Goal: Information Seeking & Learning: Learn about a topic

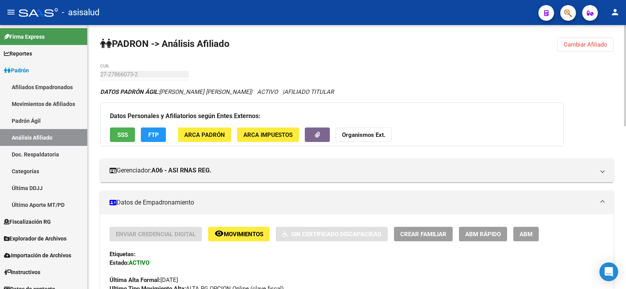
scroll to position [391, 0]
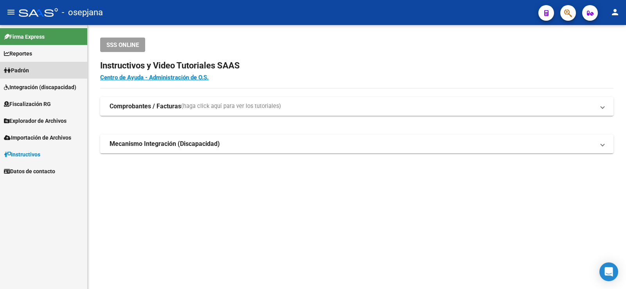
click at [13, 72] on span "Padrón" at bounding box center [16, 70] width 25 height 9
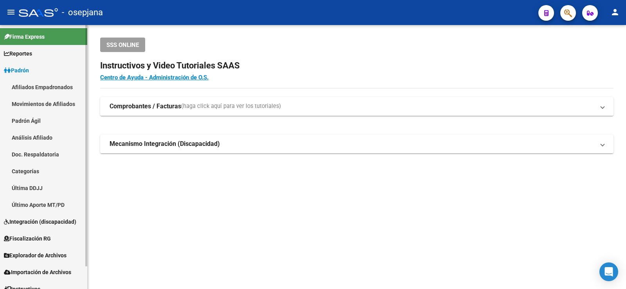
click at [36, 137] on link "Análisis Afiliado" at bounding box center [43, 137] width 87 height 17
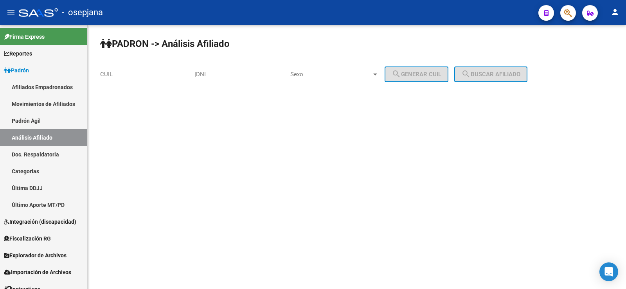
click at [139, 75] on input "CUIL" at bounding box center [144, 74] width 88 height 7
paste input "20-16926344-3"
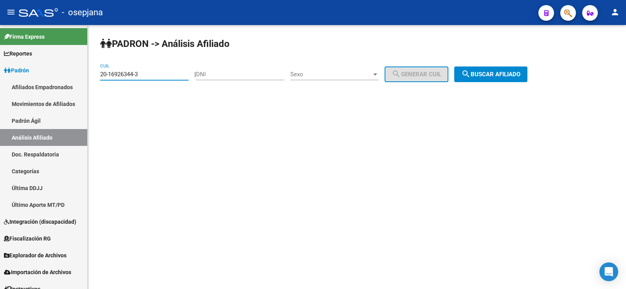
click at [490, 77] on span "search Buscar afiliado" at bounding box center [490, 74] width 59 height 7
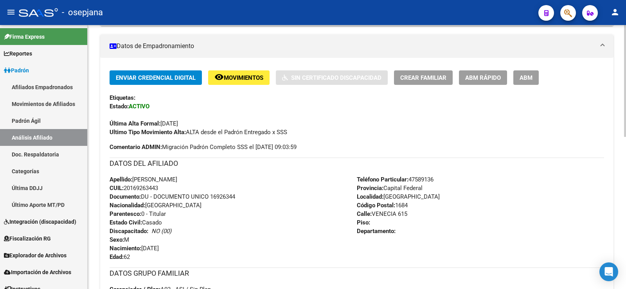
scroll to position [358, 0]
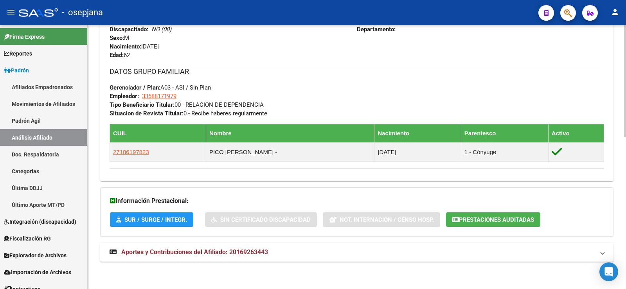
click at [241, 261] on mat-expansion-panel-header "Aportes y Contribuciones del Afiliado: 20169263443" at bounding box center [356, 252] width 513 height 19
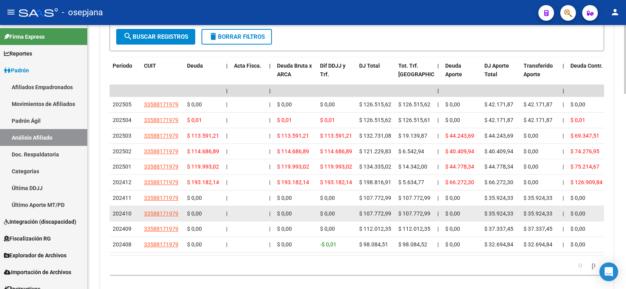
scroll to position [716, 0]
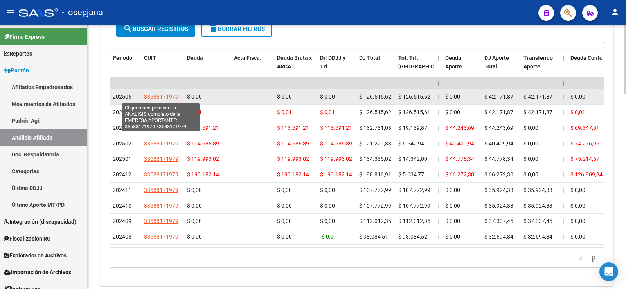
click at [161, 96] on span "33588171979" at bounding box center [161, 96] width 34 height 6
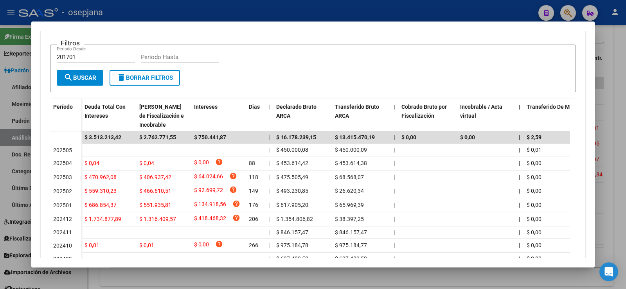
scroll to position [78, 0]
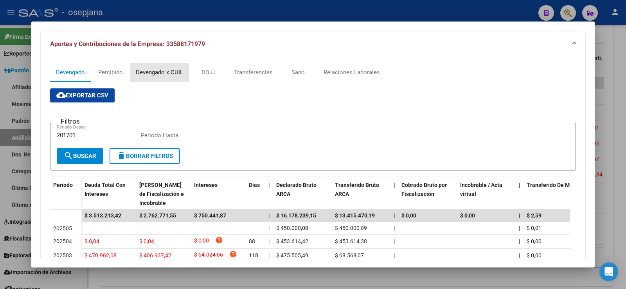
click at [166, 73] on div "Devengado x CUIL" at bounding box center [159, 72] width 47 height 9
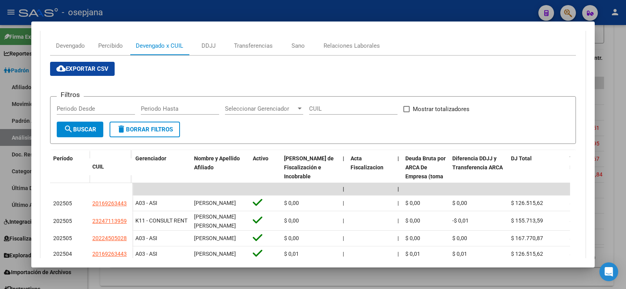
scroll to position [0, 0]
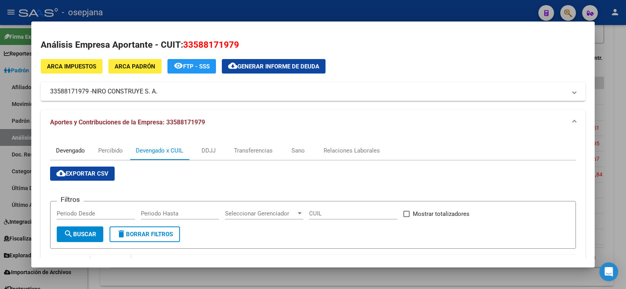
click at [72, 151] on div "Devengado" at bounding box center [70, 150] width 29 height 9
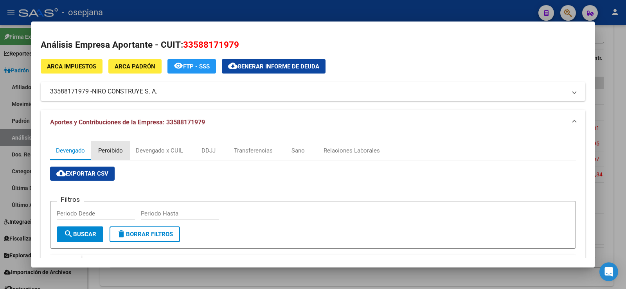
click at [111, 155] on div "Percibido" at bounding box center [110, 150] width 39 height 19
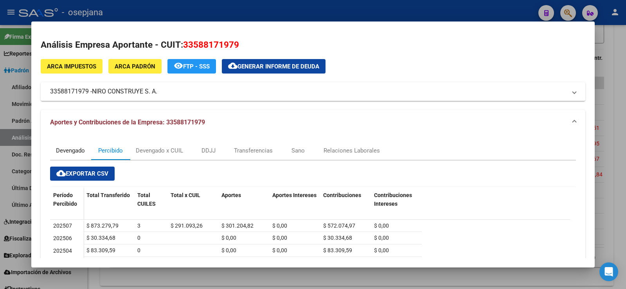
click at [79, 158] on div "Devengado" at bounding box center [70, 150] width 41 height 19
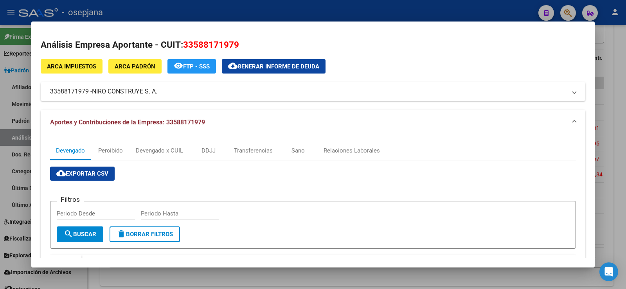
click at [620, 52] on div at bounding box center [313, 144] width 626 height 289
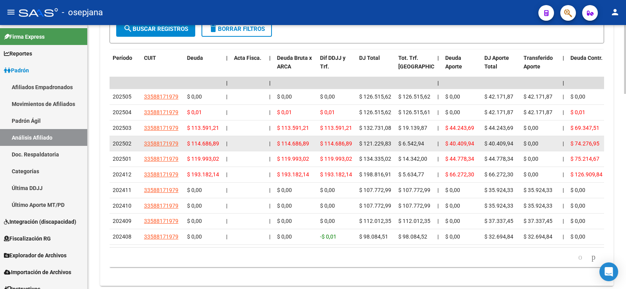
scroll to position [599, 0]
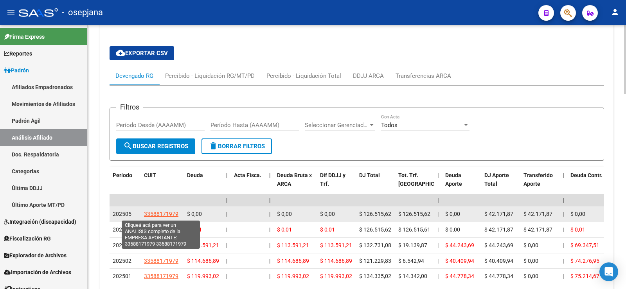
click at [165, 214] on span "33588171979" at bounding box center [161, 214] width 34 height 6
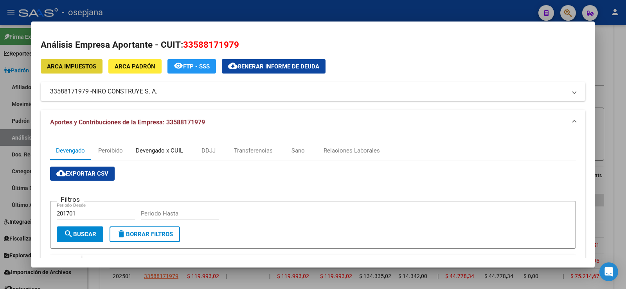
click at [156, 151] on div "Devengado x CUIL" at bounding box center [159, 150] width 47 height 9
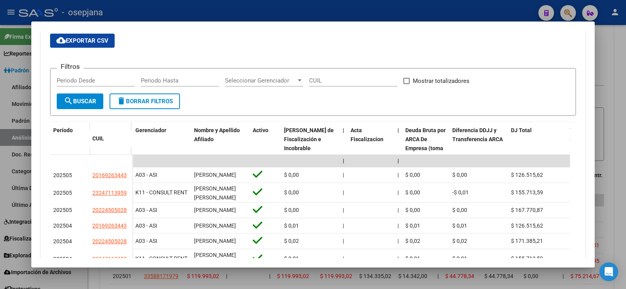
scroll to position [235, 0]
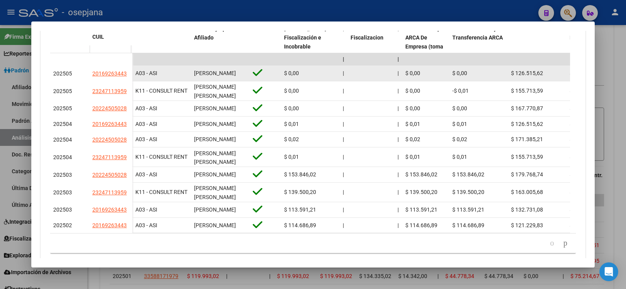
drag, startPoint x: 90, startPoint y: 75, endPoint x: 127, endPoint y: 76, distance: 36.4
click at [127, 76] on datatable-body-cell "20169263443" at bounding box center [110, 74] width 43 height 16
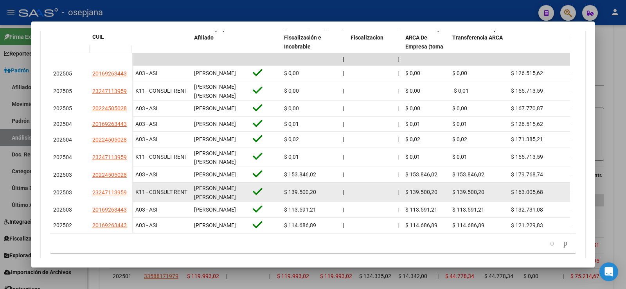
copy span "20169263443"
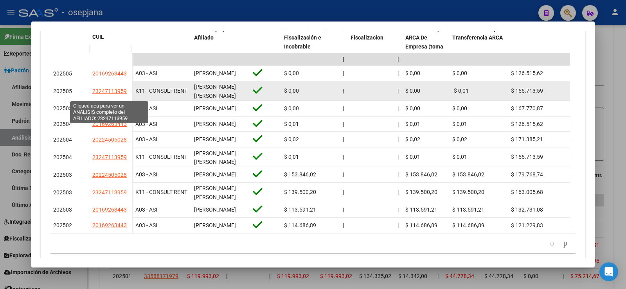
drag, startPoint x: 92, startPoint y: 93, endPoint x: 125, endPoint y: 95, distance: 33.3
click at [125, 95] on datatable-body-cell "23247113959" at bounding box center [110, 91] width 43 height 20
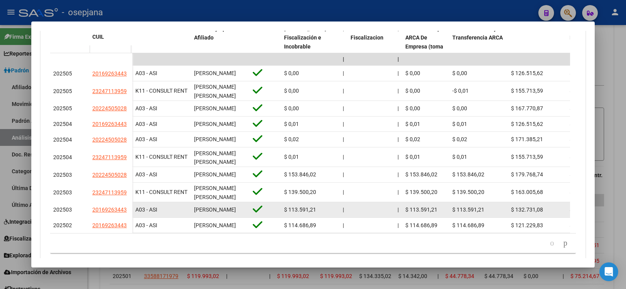
copy span "23247113959"
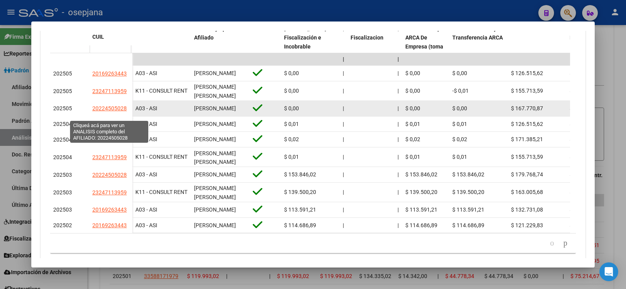
drag, startPoint x: 92, startPoint y: 116, endPoint x: 126, endPoint y: 118, distance: 33.7
click at [126, 117] on datatable-body-cell "20224505028" at bounding box center [110, 109] width 43 height 16
copy span "20224505028"
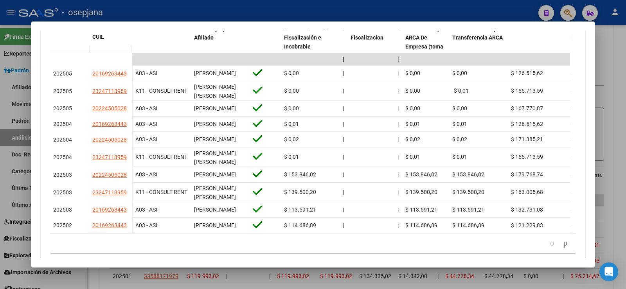
click at [297, 12] on div at bounding box center [313, 144] width 626 height 289
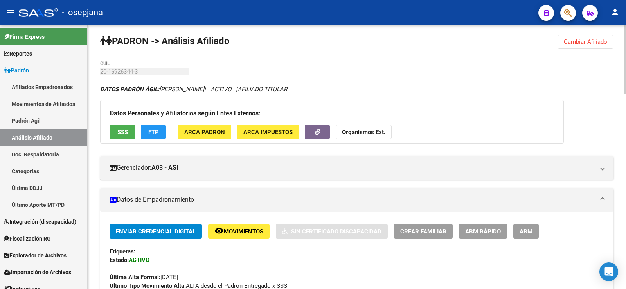
scroll to position [0, 0]
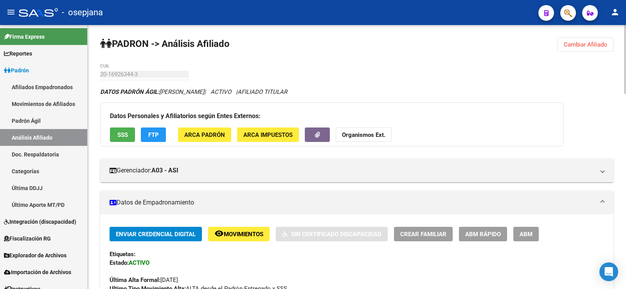
click at [584, 46] on span "Cambiar Afiliado" at bounding box center [585, 44] width 43 height 7
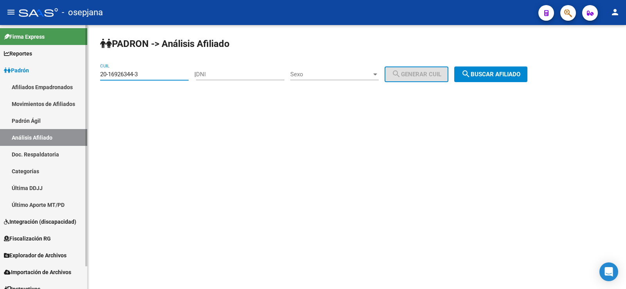
drag, startPoint x: 153, startPoint y: 76, endPoint x: 70, endPoint y: 76, distance: 82.5
click at [71, 76] on mat-sidenav-container "Firma Express Reportes Ingresos Devengados Análisis Histórico Detalles Transfer…" at bounding box center [313, 157] width 626 height 264
paste input "26688460-6"
click at [500, 80] on button "search Buscar afiliado" at bounding box center [490, 75] width 73 height 16
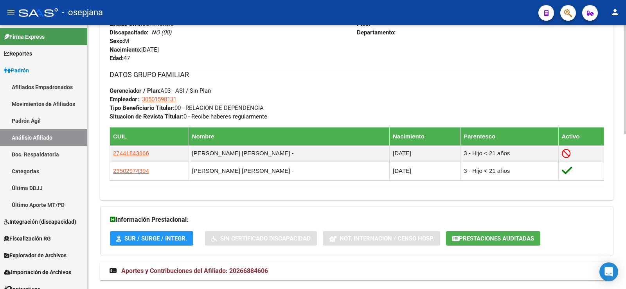
scroll to position [374, 0]
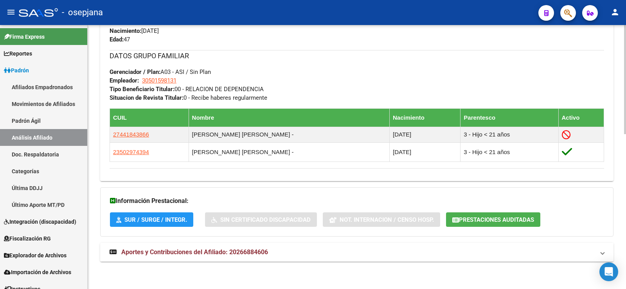
click at [243, 252] on span "Aportes y Contribuciones del Afiliado: 20266884606" at bounding box center [194, 251] width 147 height 7
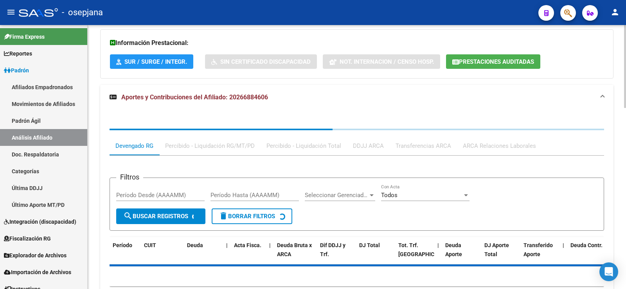
scroll to position [570, 0]
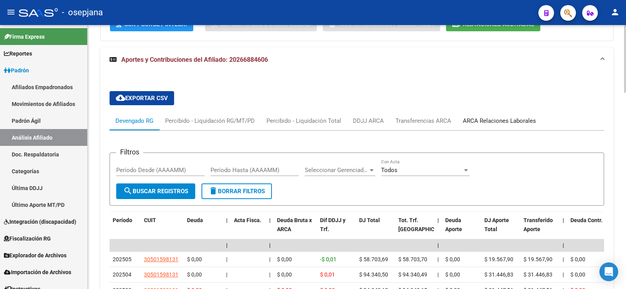
click at [508, 122] on div "ARCA Relaciones Laborales" at bounding box center [499, 121] width 73 height 9
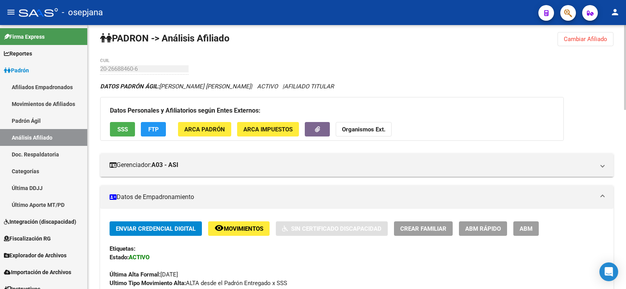
scroll to position [0, 0]
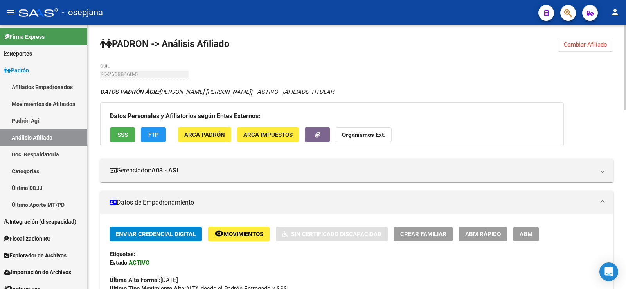
click at [591, 43] on span "Cambiar Afiliado" at bounding box center [585, 44] width 43 height 7
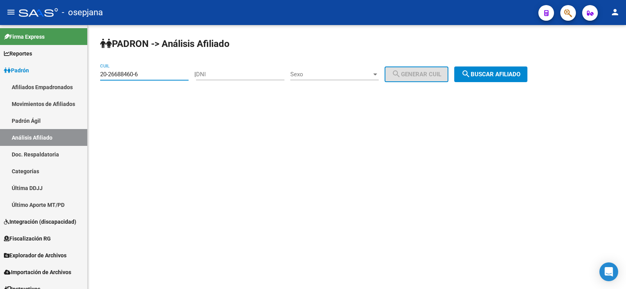
drag, startPoint x: 146, startPoint y: 71, endPoint x: 89, endPoint y: 77, distance: 57.5
click at [89, 77] on div "PADRON -> Análisis Afiliado 20-26688460-6 CUIL | DNI Sexo Sexo search Generar C…" at bounding box center [357, 66] width 538 height 82
paste input "14437249-3"
click at [523, 67] on button "search Buscar afiliado" at bounding box center [490, 75] width 73 height 16
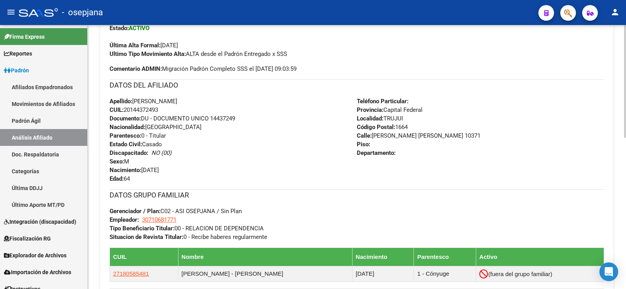
scroll to position [355, 0]
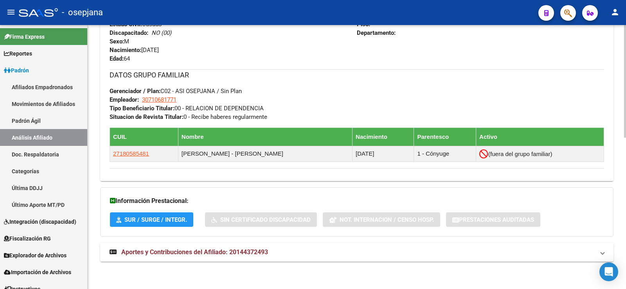
drag, startPoint x: 262, startPoint y: 255, endPoint x: 358, endPoint y: 196, distance: 113.1
click at [262, 255] on span "Aportes y Contribuciones del Afiliado: 20144372493" at bounding box center [194, 251] width 147 height 7
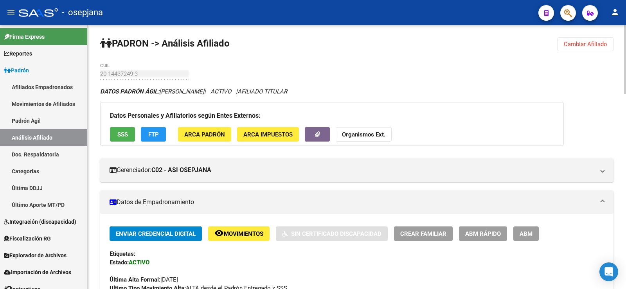
scroll to position [0, 0]
click at [156, 134] on span "FTP" at bounding box center [153, 134] width 11 height 7
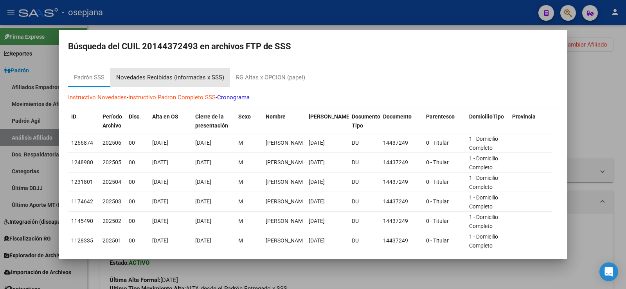
click at [201, 77] on div "Novedades Recibidas (informadas x SSS)" at bounding box center [170, 77] width 108 height 9
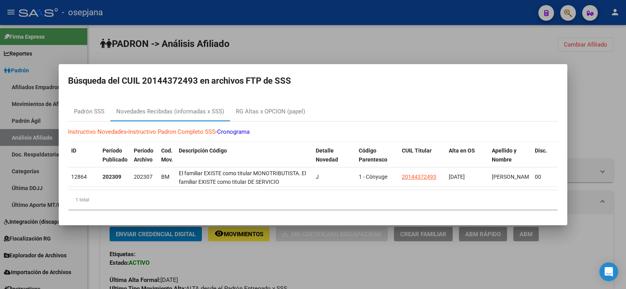
click at [356, 47] on div at bounding box center [313, 144] width 626 height 289
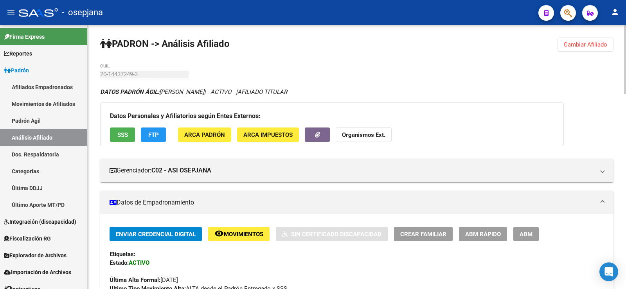
click at [575, 48] on span "Cambiar Afiliado" at bounding box center [585, 44] width 43 height 7
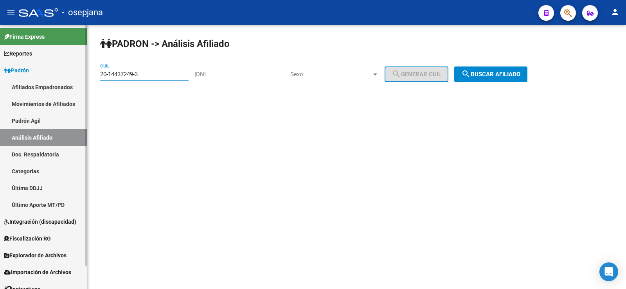
drag, startPoint x: 144, startPoint y: 74, endPoint x: 83, endPoint y: 74, distance: 60.2
click at [83, 74] on mat-sidenav-container "Firma Express Reportes Ingresos Devengados Análisis Histórico Detalles Transfer…" at bounding box center [313, 157] width 626 height 264
paste input "6407750-1"
type input "20-16407750-1"
click at [501, 71] on span "search Buscar afiliado" at bounding box center [490, 74] width 59 height 7
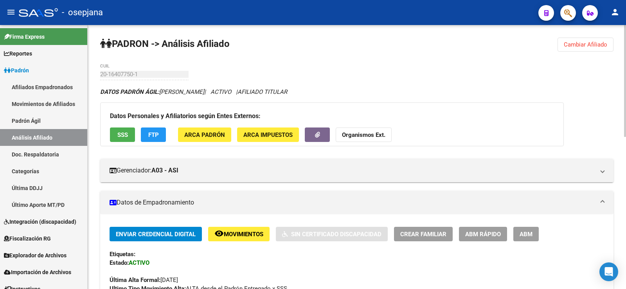
click at [417, 103] on div "Datos Personales y Afiliatorios según Entes Externos: SSS FTP ARCA Padrón ARCA …" at bounding box center [332, 124] width 464 height 44
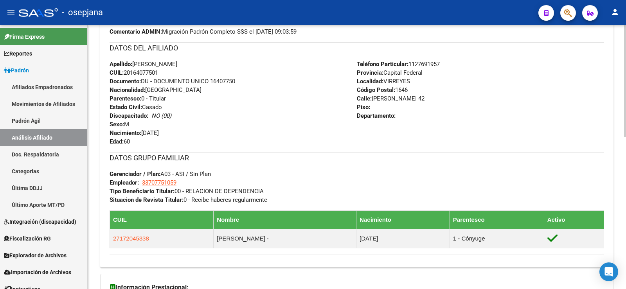
scroll to position [358, 0]
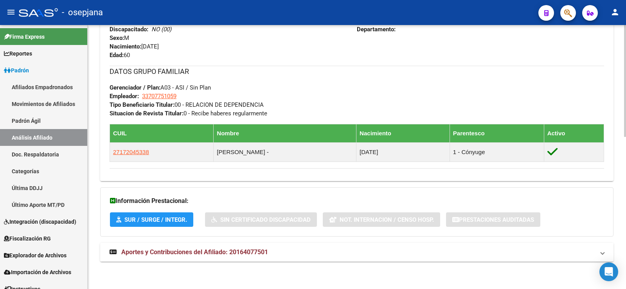
click at [222, 249] on span "Aportes y Contribuciones del Afiliado: 20164077501" at bounding box center [194, 251] width 147 height 7
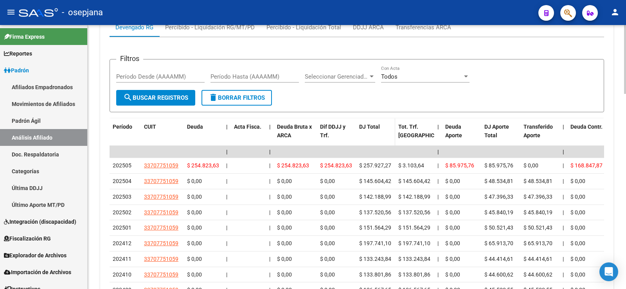
scroll to position [639, 0]
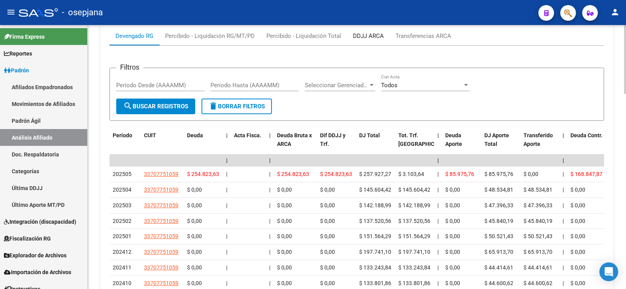
click at [374, 32] on div "DDJJ ARCA" at bounding box center [368, 36] width 31 height 9
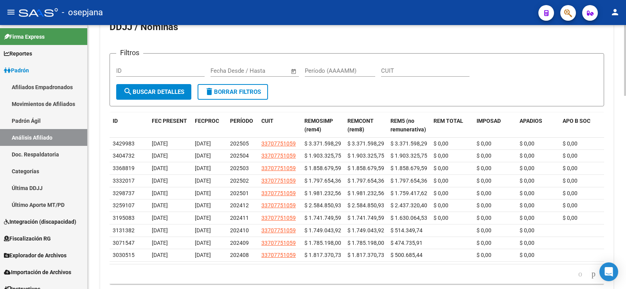
scroll to position [600, 0]
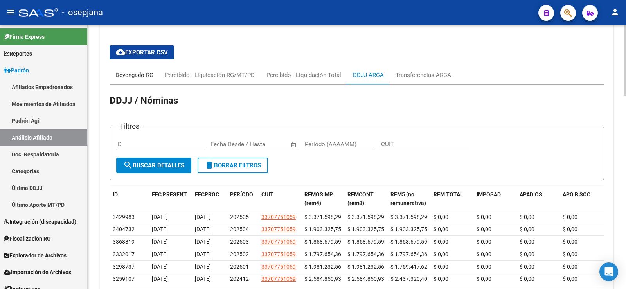
click at [133, 72] on div "Devengado RG" at bounding box center [134, 75] width 38 height 9
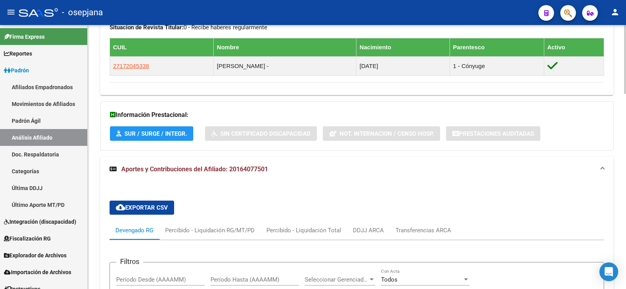
scroll to position [443, 0]
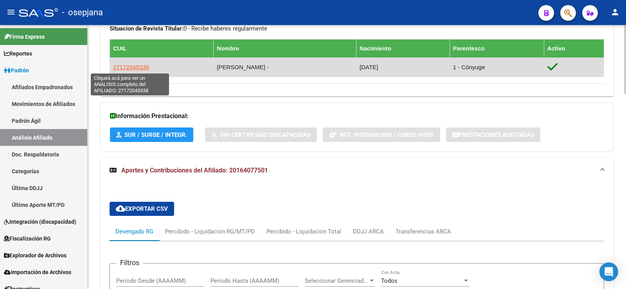
click at [143, 65] on span "27172045338" at bounding box center [131, 67] width 36 height 7
type textarea "27172045338"
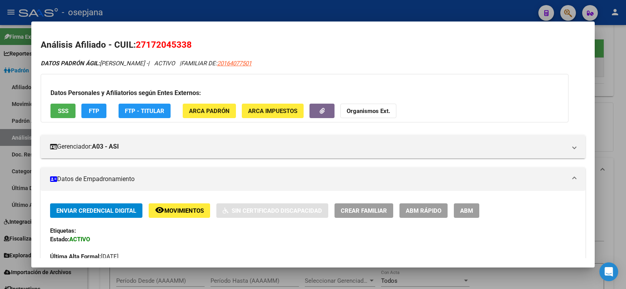
click at [94, 104] on button "FTP" at bounding box center [93, 111] width 25 height 14
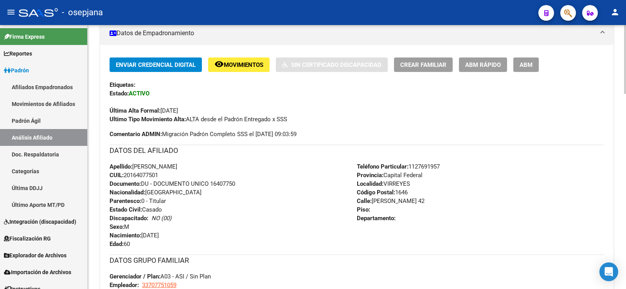
scroll to position [0, 0]
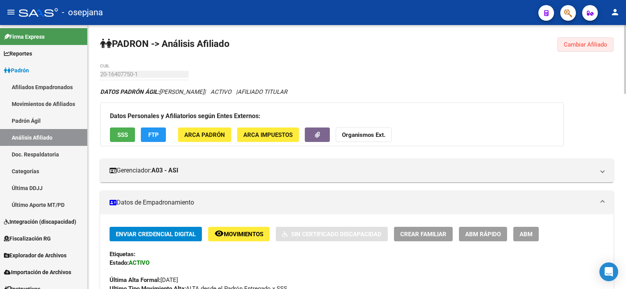
click at [588, 45] on span "Cambiar Afiliado" at bounding box center [585, 44] width 43 height 7
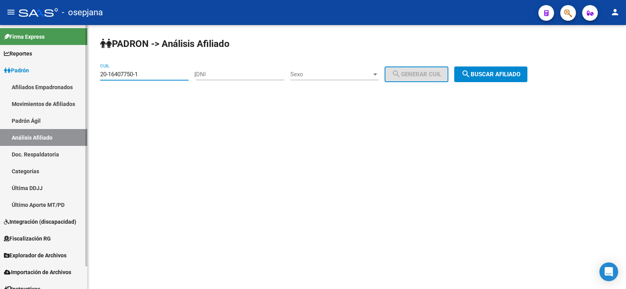
drag, startPoint x: 139, startPoint y: 71, endPoint x: 75, endPoint y: 78, distance: 64.5
click at [75, 78] on mat-sidenav-container "Firma Express Reportes Ingresos Devengados Análisis Histórico Detalles Transfer…" at bounding box center [313, 157] width 626 height 264
paste input "7-39149941-7"
click at [506, 74] on span "search Buscar afiliado" at bounding box center [490, 74] width 59 height 7
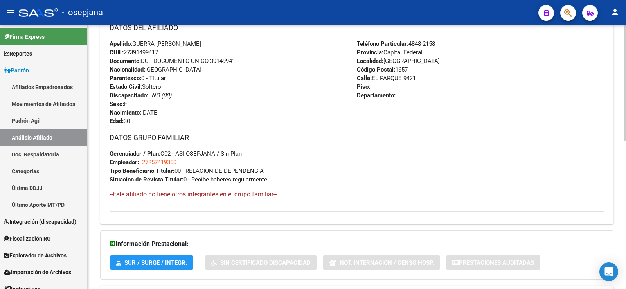
scroll to position [335, 0]
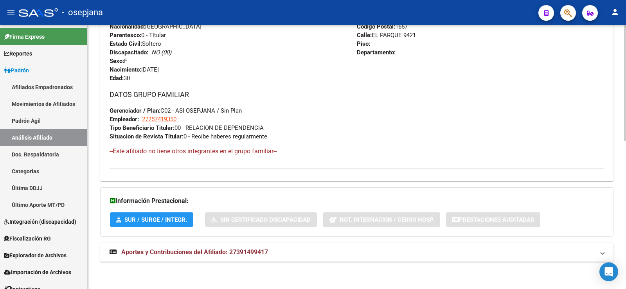
click at [268, 243] on mat-expansion-panel-header "Aportes y Contribuciones del Afiliado: 27391499417" at bounding box center [356, 252] width 513 height 19
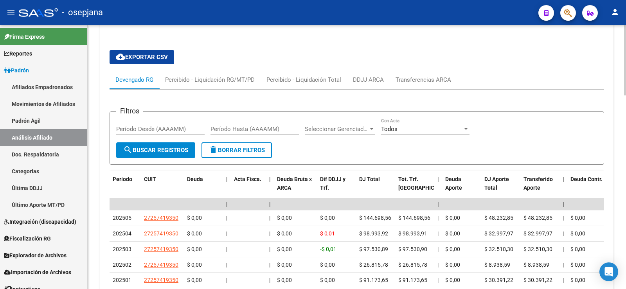
scroll to position [576, 0]
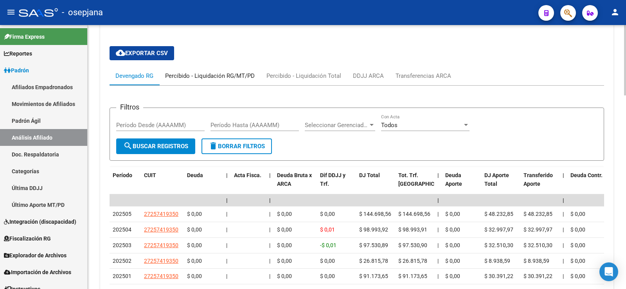
click at [232, 76] on div "Percibido - Liquidación RG/MT/PD" at bounding box center [210, 76] width 90 height 9
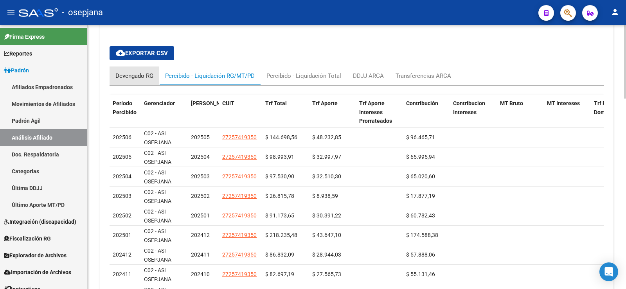
click at [145, 77] on div "Devengado RG" at bounding box center [134, 76] width 38 height 9
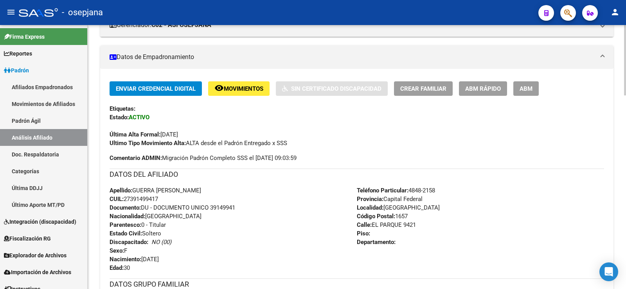
scroll to position [0, 0]
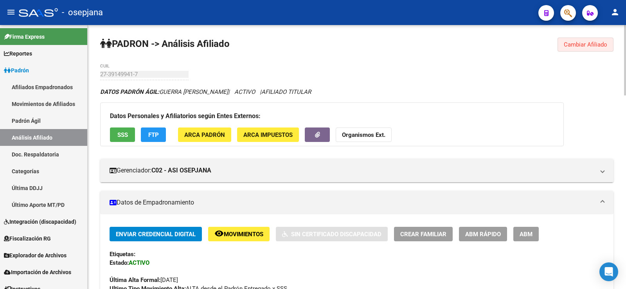
click at [598, 41] on span "Cambiar Afiliado" at bounding box center [585, 44] width 43 height 7
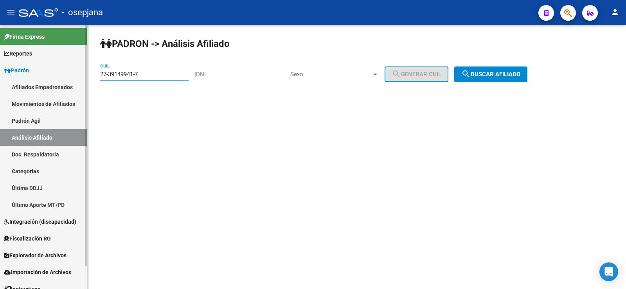
drag, startPoint x: 155, startPoint y: 73, endPoint x: 83, endPoint y: 75, distance: 71.2
click at [84, 75] on mat-sidenav-container "Firma Express Reportes Ingresos Devengados Análisis Histórico Detalles Transfer…" at bounding box center [313, 157] width 626 height 264
paste input "0-95095548-2"
click at [491, 76] on span "search Buscar afiliado" at bounding box center [490, 74] width 59 height 7
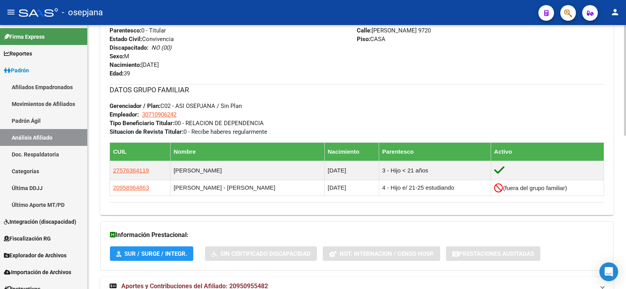
scroll to position [365, 0]
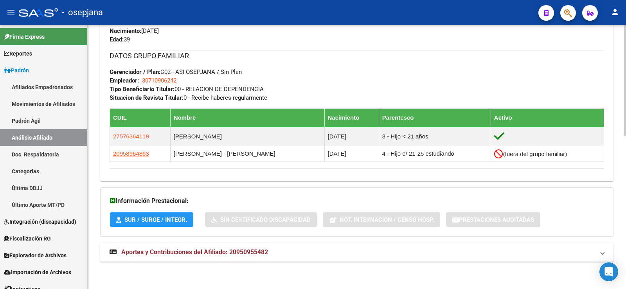
drag, startPoint x: 245, startPoint y: 250, endPoint x: 246, endPoint y: 242, distance: 8.7
click at [245, 251] on span "Aportes y Contribuciones del Afiliado: 20950955482" at bounding box center [194, 251] width 147 height 7
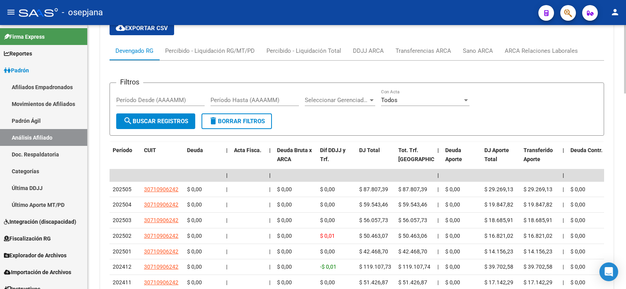
scroll to position [639, 0]
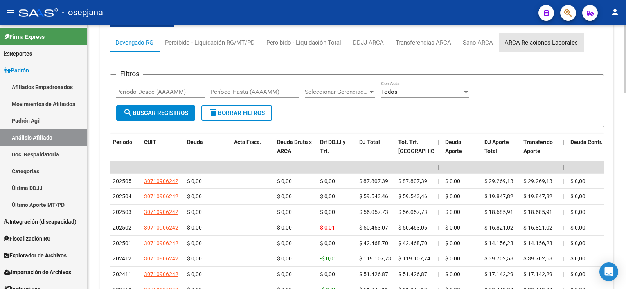
click at [542, 41] on div "ARCA Relaciones Laborales" at bounding box center [541, 42] width 73 height 9
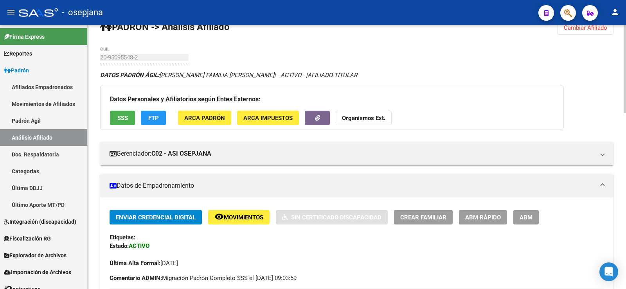
scroll to position [0, 0]
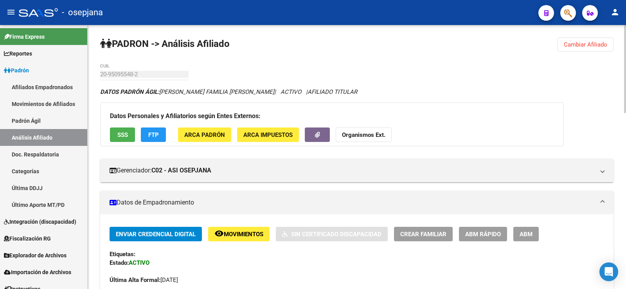
click at [583, 42] on span "Cambiar Afiliado" at bounding box center [585, 44] width 43 height 7
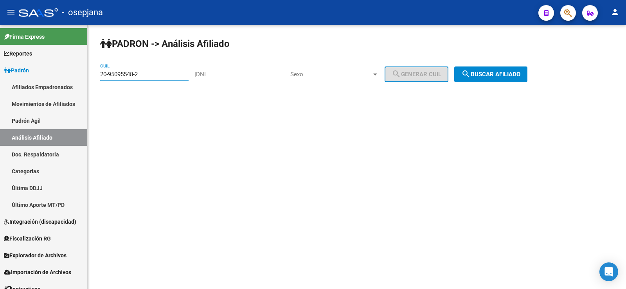
drag, startPoint x: 142, startPoint y: 75, endPoint x: 108, endPoint y: 74, distance: 33.7
click at [108, 74] on input "20-95095548-2" at bounding box center [144, 74] width 88 height 7
paste input "20236268-8"
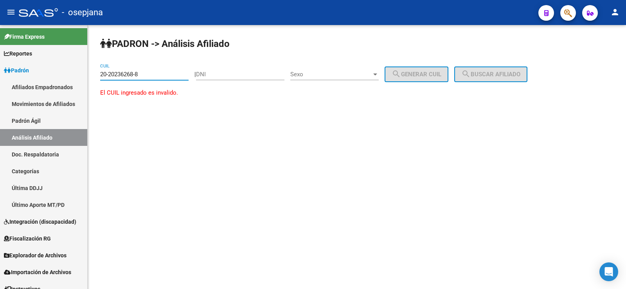
paste input "3626880-3"
drag, startPoint x: 101, startPoint y: 74, endPoint x: 173, endPoint y: 74, distance: 72.4
click at [173, 74] on input "20-20236268-8" at bounding box center [144, 74] width 88 height 7
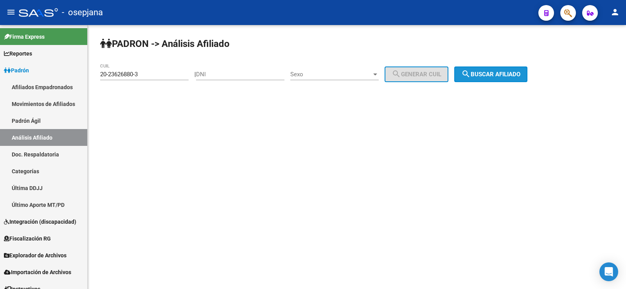
click at [497, 69] on button "search Buscar afiliado" at bounding box center [490, 75] width 73 height 16
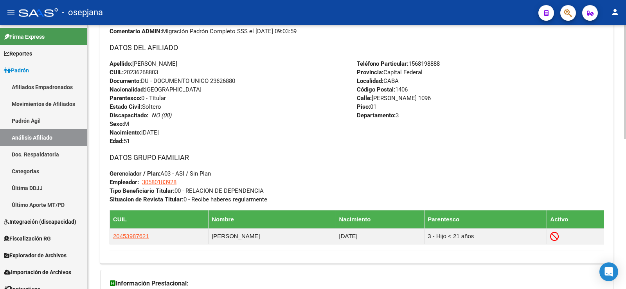
scroll to position [346, 0]
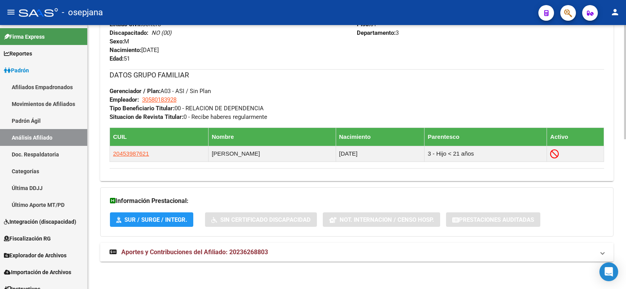
click at [270, 259] on mat-expansion-panel-header "Aportes y Contribuciones del Afiliado: 20236268803" at bounding box center [356, 252] width 513 height 19
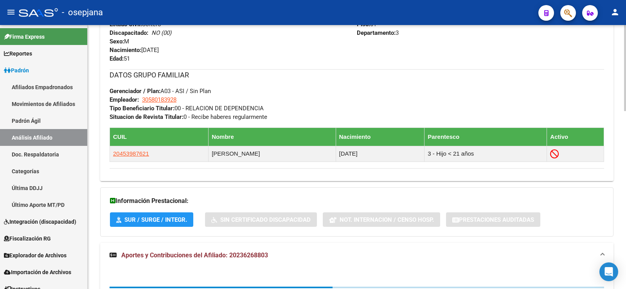
scroll to position [509, 0]
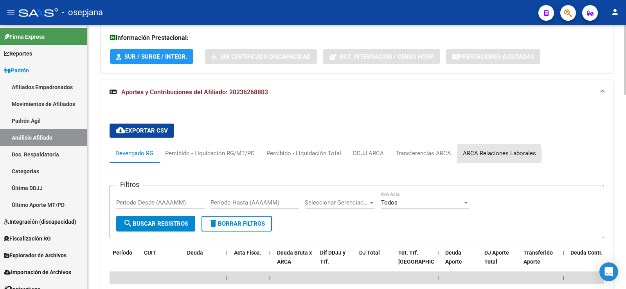
click at [482, 155] on div "ARCA Relaciones Laborales" at bounding box center [499, 153] width 73 height 9
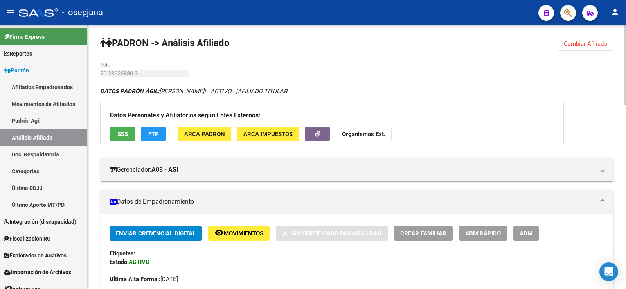
scroll to position [0, 0]
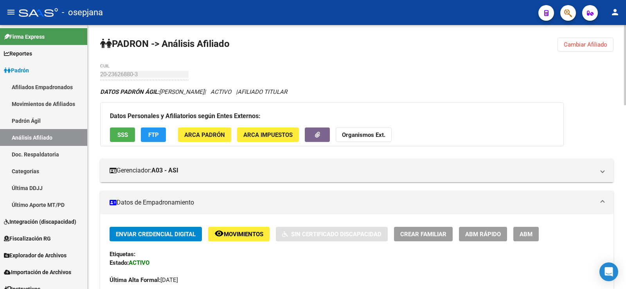
click at [571, 48] on span "Cambiar Afiliado" at bounding box center [585, 44] width 43 height 7
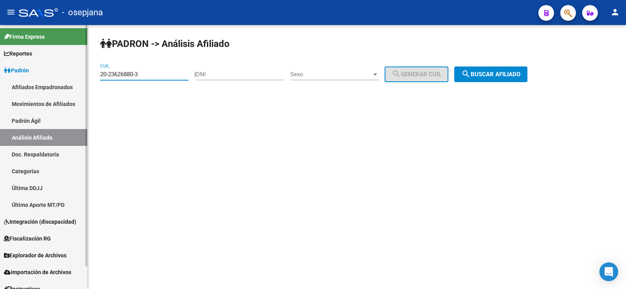
drag, startPoint x: 151, startPoint y: 74, endPoint x: 86, endPoint y: 74, distance: 64.9
click at [86, 74] on mat-sidenav-container "Firma Express Reportes Ingresos Devengados Análisis Histórico Detalles Transfer…" at bounding box center [313, 157] width 626 height 264
paste input "2228355-9"
click at [488, 74] on span "search Buscar afiliado" at bounding box center [490, 74] width 59 height 7
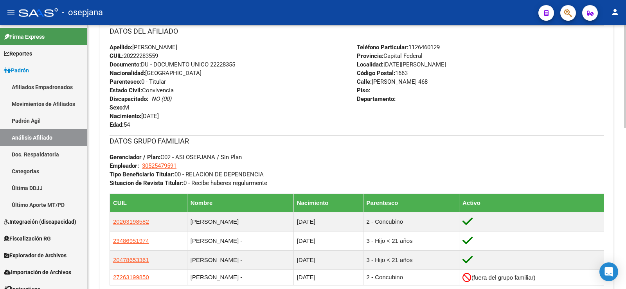
scroll to position [412, 0]
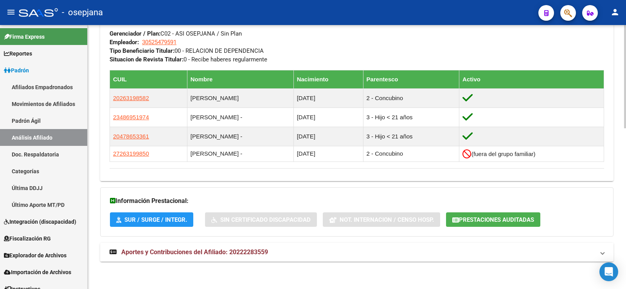
click at [234, 248] on strong "Aportes y Contribuciones del Afiliado: 20222283559" at bounding box center [189, 252] width 158 height 9
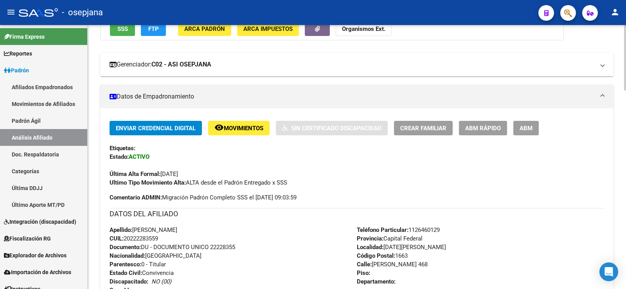
scroll to position [0, 0]
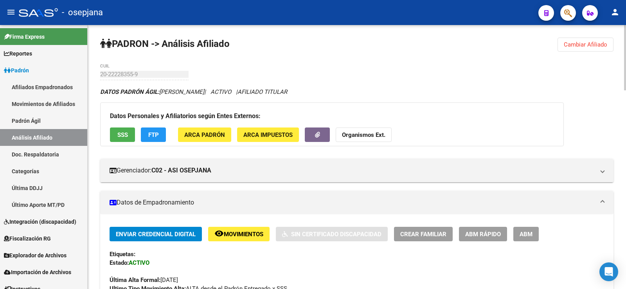
click at [596, 46] on span "Cambiar Afiliado" at bounding box center [585, 44] width 43 height 7
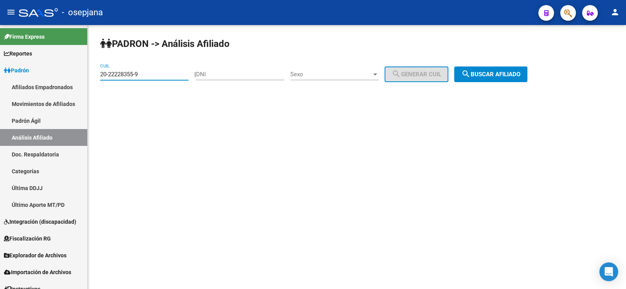
drag, startPoint x: 153, startPoint y: 76, endPoint x: 92, endPoint y: 76, distance: 60.6
click at [92, 76] on div "PADRON -> Análisis Afiliado 20-22228355-9 CUIL | DNI Sexo Sexo search Generar C…" at bounding box center [357, 66] width 538 height 82
paste input "4999591-7"
click at [501, 73] on span "search Buscar afiliado" at bounding box center [490, 74] width 59 height 7
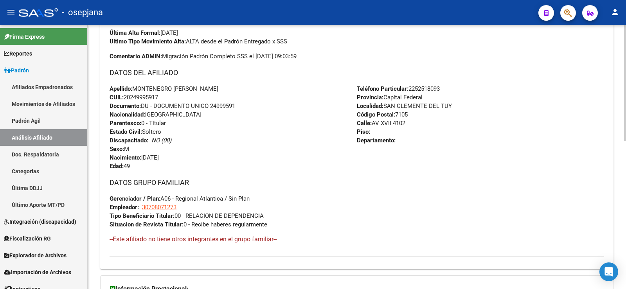
scroll to position [335, 0]
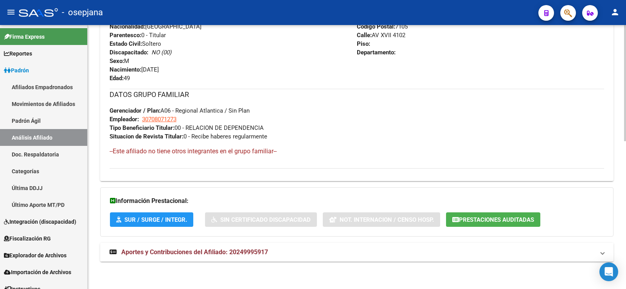
click at [255, 260] on mat-expansion-panel-header "Aportes y Contribuciones del Afiliado: 20249995917" at bounding box center [356, 252] width 513 height 19
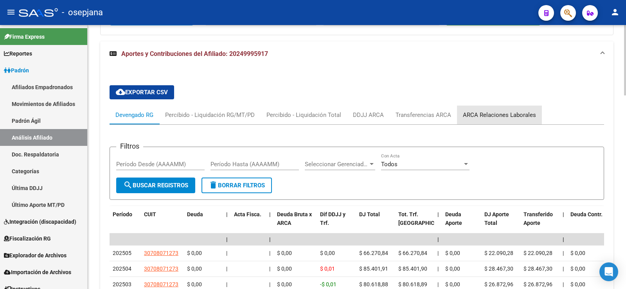
click at [503, 106] on div "ARCA Relaciones Laborales" at bounding box center [499, 115] width 85 height 19
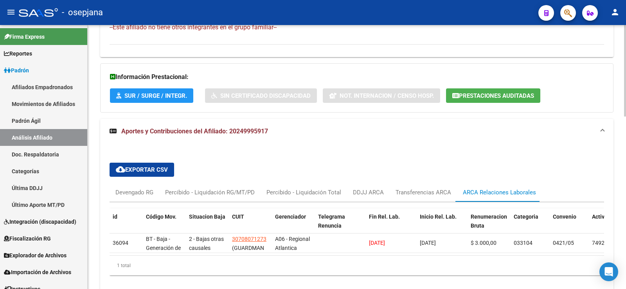
scroll to position [498, 0]
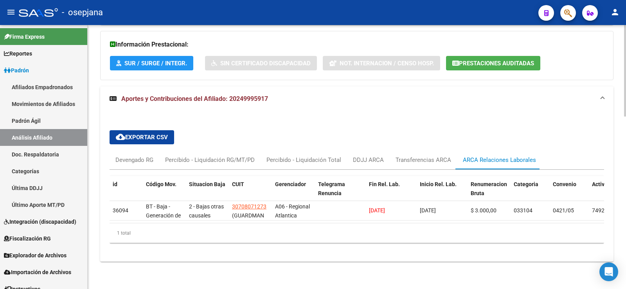
click at [317, 247] on div "id Código Mov. Situacion Baja CUIT Gerenciador Telegrama Renuncia Fin Rel. Lab.…" at bounding box center [357, 209] width 494 height 79
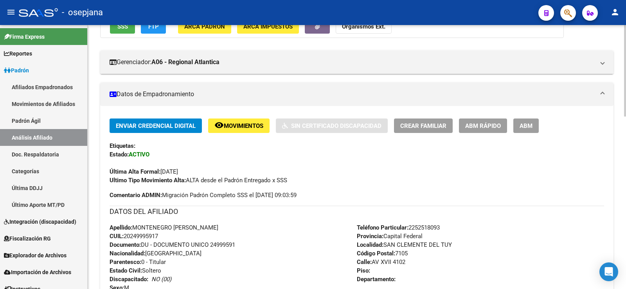
scroll to position [0, 0]
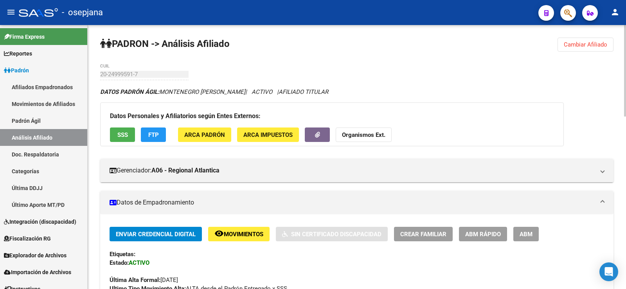
click at [594, 42] on span "Cambiar Afiliado" at bounding box center [585, 44] width 43 height 7
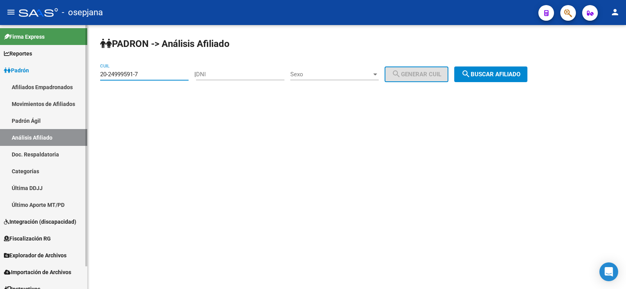
drag, startPoint x: 160, startPoint y: 76, endPoint x: 76, endPoint y: 76, distance: 83.7
click at [76, 76] on mat-sidenav-container "Firma Express Reportes Ingresos Devengados Análisis Histórico Detalles Transfer…" at bounding box center [313, 157] width 626 height 264
paste input "42434111-9"
click at [527, 70] on button "search Buscar afiliado" at bounding box center [490, 75] width 73 height 16
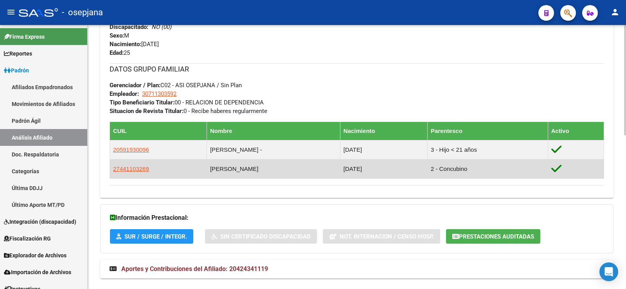
scroll to position [369, 0]
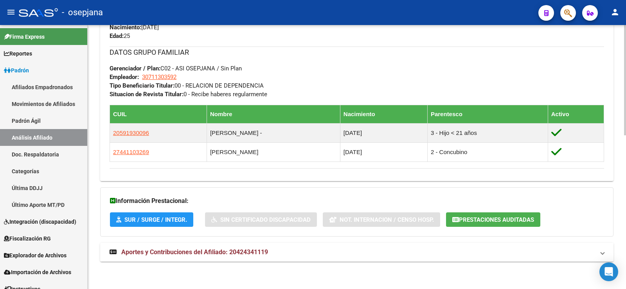
click at [232, 257] on mat-expansion-panel-header "Aportes y Contribuciones del Afiliado: 20424341119" at bounding box center [356, 252] width 513 height 19
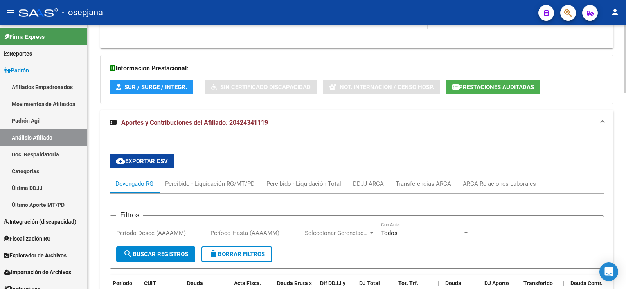
scroll to position [525, 0]
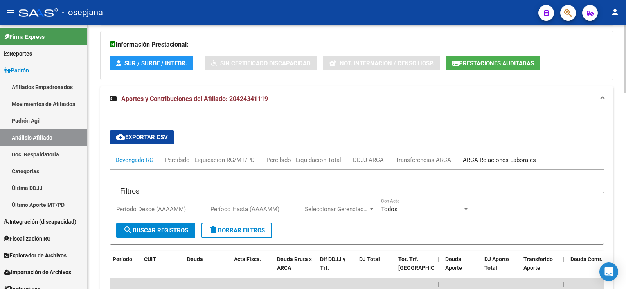
click at [513, 163] on div "ARCA Relaciones Laborales" at bounding box center [499, 160] width 73 height 9
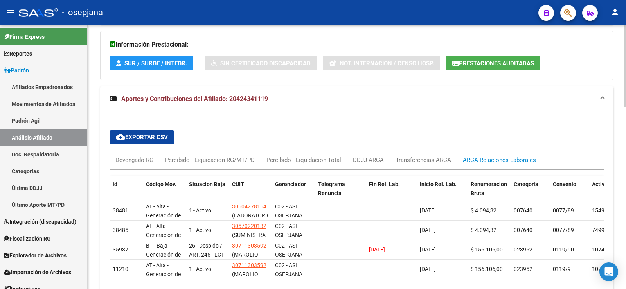
scroll to position [565, 0]
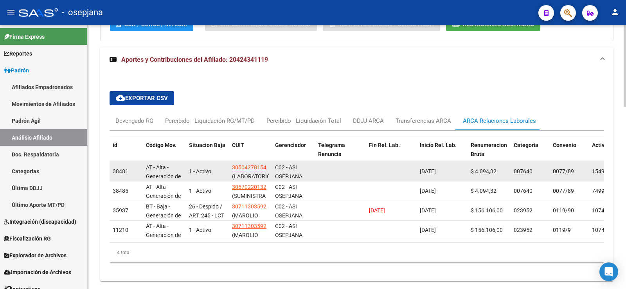
drag, startPoint x: 421, startPoint y: 171, endPoint x: 450, endPoint y: 171, distance: 29.0
click at [450, 171] on div "[DATE]" at bounding box center [442, 171] width 45 height 9
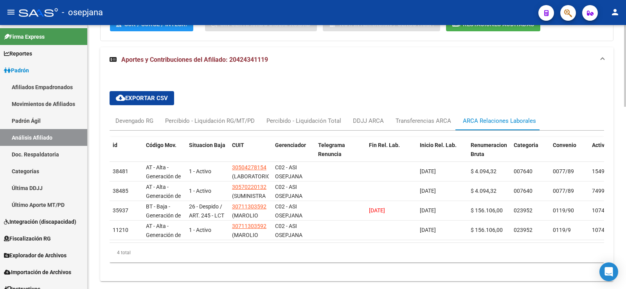
copy span "[DATE]"
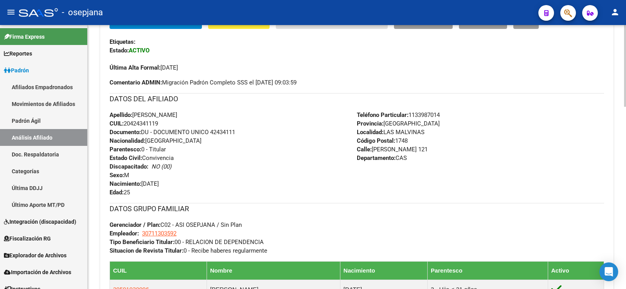
scroll to position [0, 0]
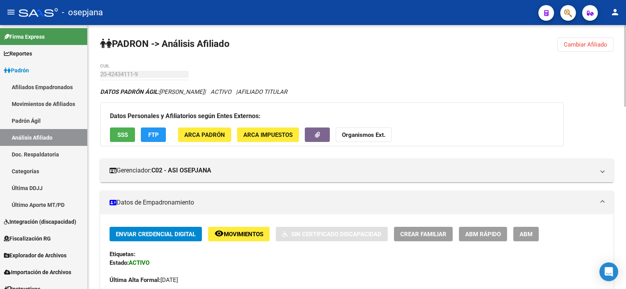
click at [579, 41] on span "Cambiar Afiliado" at bounding box center [585, 44] width 43 height 7
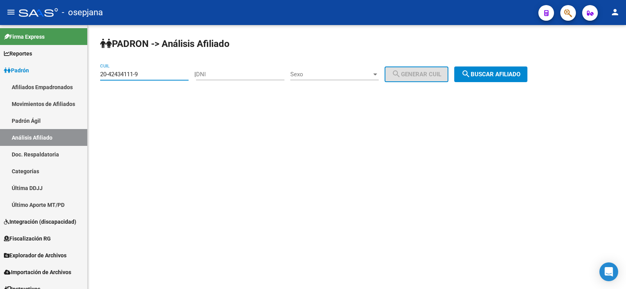
drag, startPoint x: 157, startPoint y: 72, endPoint x: 100, endPoint y: 73, distance: 57.1
click at [100, 73] on div "PADRON -> Análisis Afiliado 20-42434111-9 CUIL | DNI Sexo Sexo search Generar C…" at bounding box center [357, 66] width 538 height 82
paste input "32868226-6"
click at [510, 74] on span "search Buscar afiliado" at bounding box center [490, 74] width 59 height 7
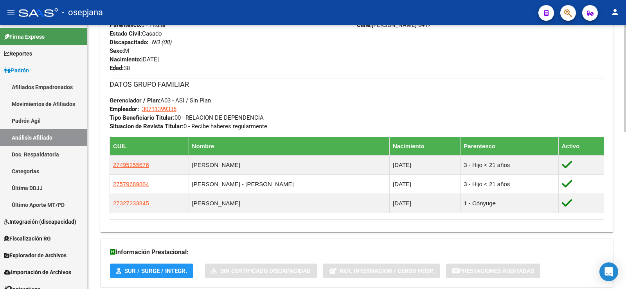
scroll to position [388, 0]
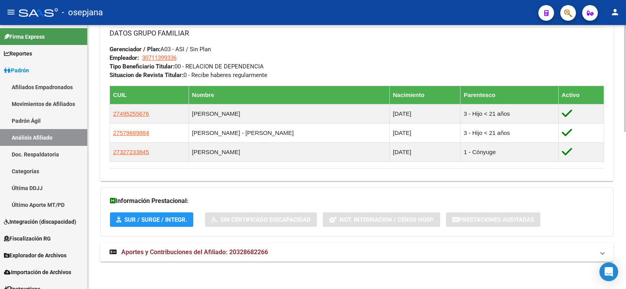
click at [239, 249] on span "Aportes y Contribuciones del Afiliado: 20328682266" at bounding box center [194, 251] width 147 height 7
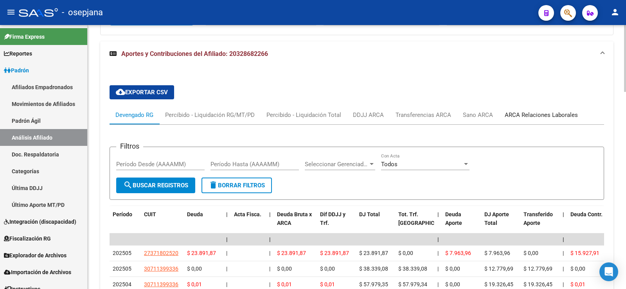
click at [523, 120] on div "ARCA Relaciones Laborales" at bounding box center [541, 115] width 85 height 19
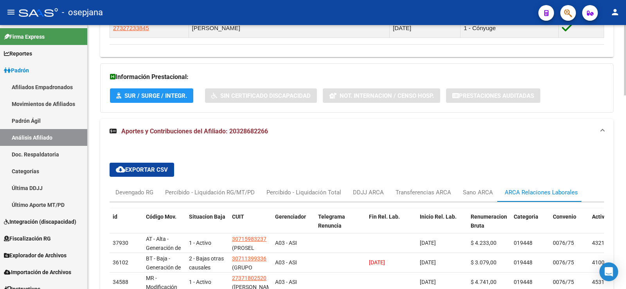
scroll to position [590, 0]
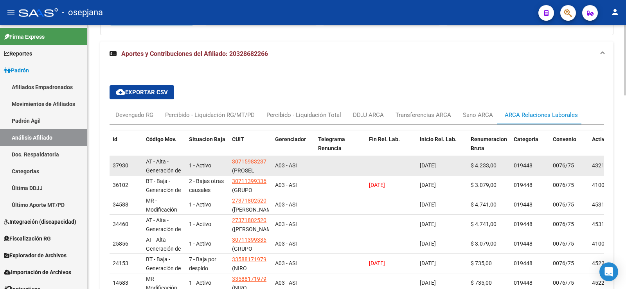
click at [423, 164] on span "[DATE]" at bounding box center [428, 165] width 16 height 6
drag, startPoint x: 421, startPoint y: 164, endPoint x: 419, endPoint y: 168, distance: 4.8
click at [452, 164] on div "[DATE]" at bounding box center [442, 165] width 45 height 9
click at [417, 168] on datatable-body-cell "[DATE]" at bounding box center [442, 165] width 51 height 19
drag, startPoint x: 421, startPoint y: 166, endPoint x: 452, endPoint y: 165, distance: 31.7
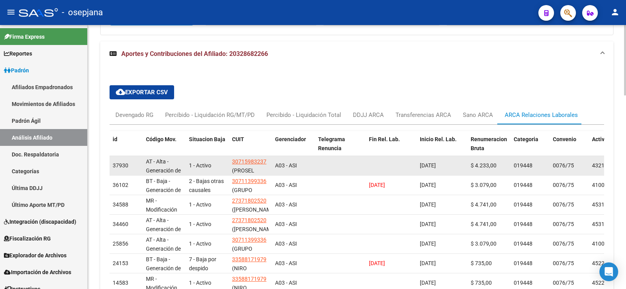
click at [452, 165] on div "[DATE]" at bounding box center [442, 165] width 45 height 9
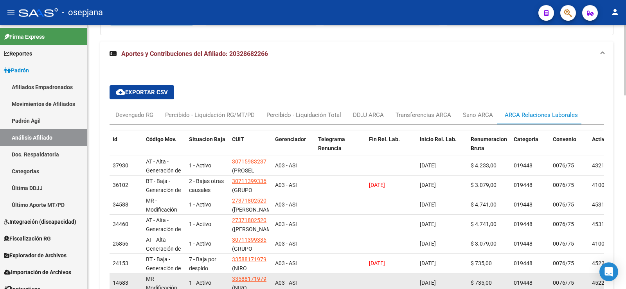
copy span "[DATE]"
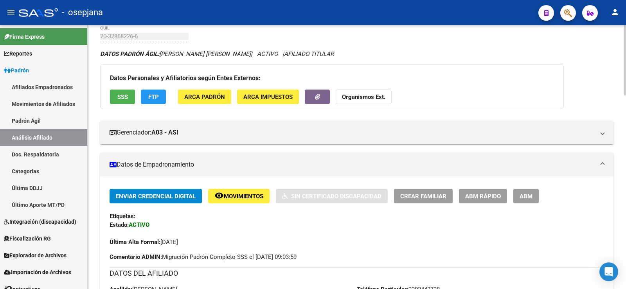
scroll to position [0, 0]
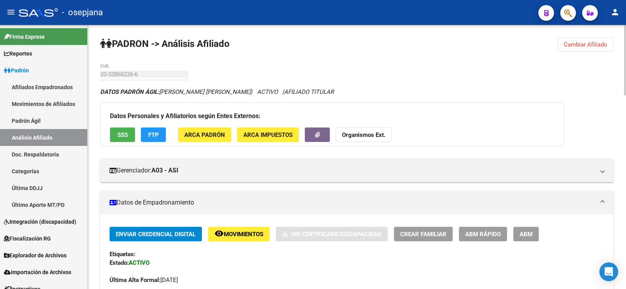
click at [580, 40] on button "Cambiar Afiliado" at bounding box center [585, 45] width 56 height 14
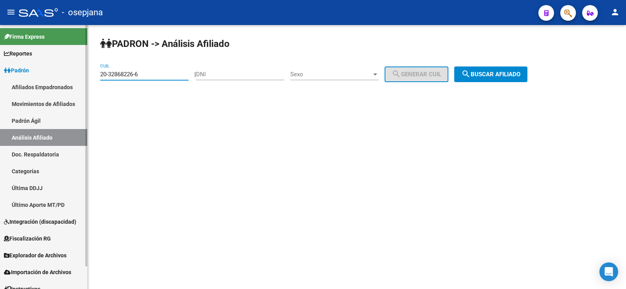
drag, startPoint x: 145, startPoint y: 72, endPoint x: 74, endPoint y: 79, distance: 71.2
click at [74, 79] on mat-sidenav-container "Firma Express Reportes Ingresos Devengados Análisis Histórico Detalles Transfer…" at bounding box center [313, 157] width 626 height 264
paste input "21452280-3"
click at [491, 73] on span "search Buscar afiliado" at bounding box center [490, 74] width 59 height 7
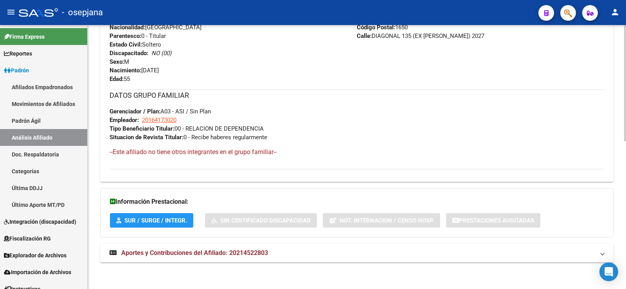
scroll to position [335, 0]
click at [232, 261] on mat-expansion-panel-header "Aportes y Contribuciones del Afiliado: 20214522803" at bounding box center [356, 252] width 513 height 19
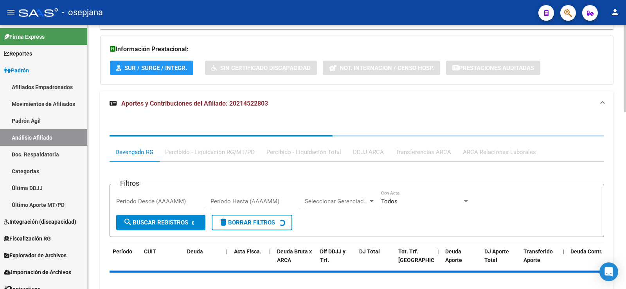
scroll to position [531, 0]
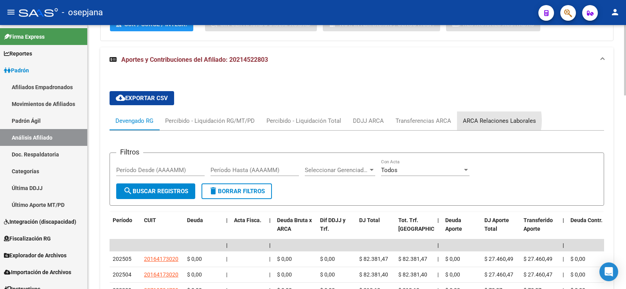
click at [482, 120] on div "ARCA Relaciones Laborales" at bounding box center [499, 121] width 73 height 9
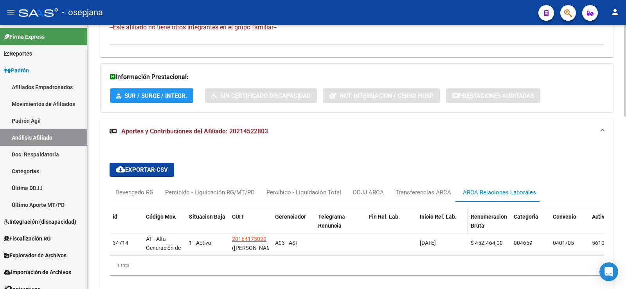
scroll to position [498, 0]
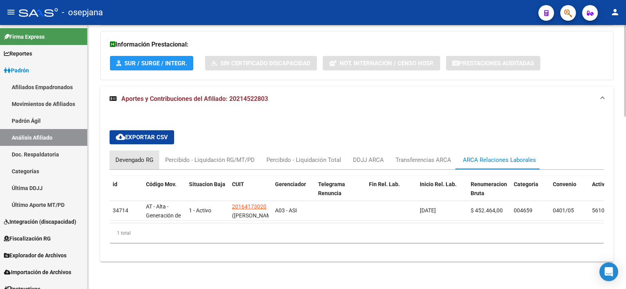
click at [140, 156] on div "Devengado RG" at bounding box center [134, 160] width 38 height 9
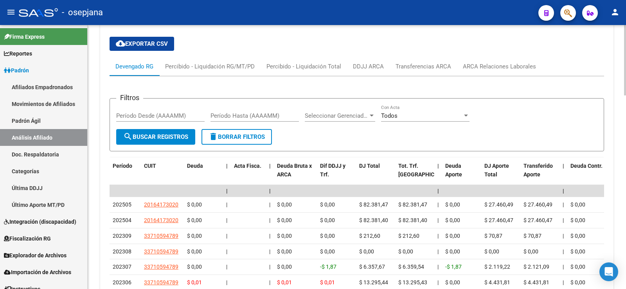
scroll to position [615, 0]
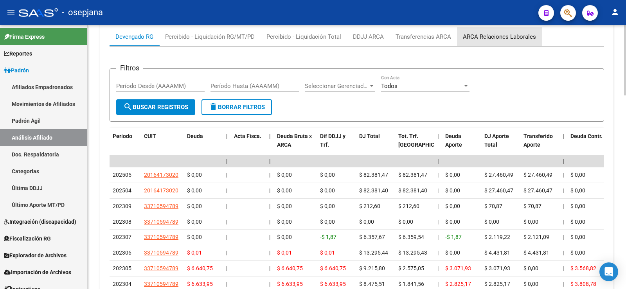
click at [514, 37] on div "ARCA Relaciones Laborales" at bounding box center [499, 36] width 73 height 9
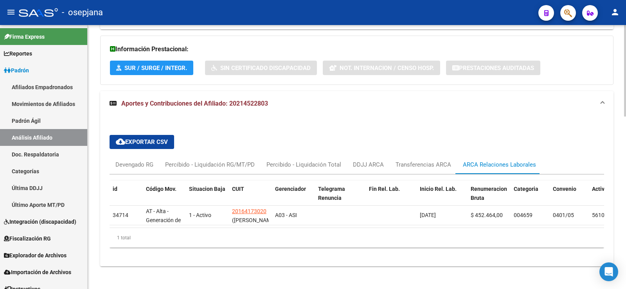
scroll to position [498, 0]
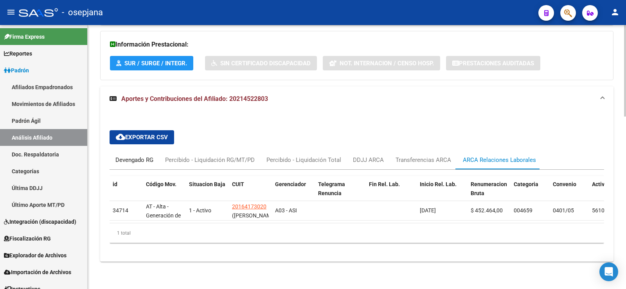
click at [134, 158] on div "Devengado RG" at bounding box center [134, 160] width 38 height 9
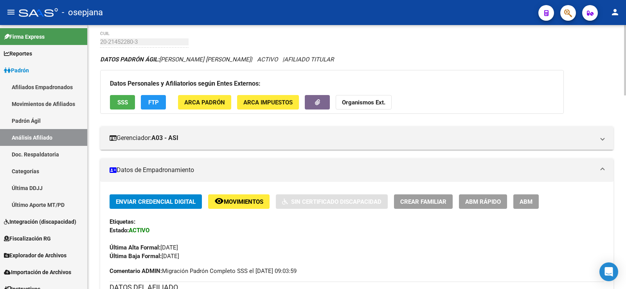
scroll to position [0, 0]
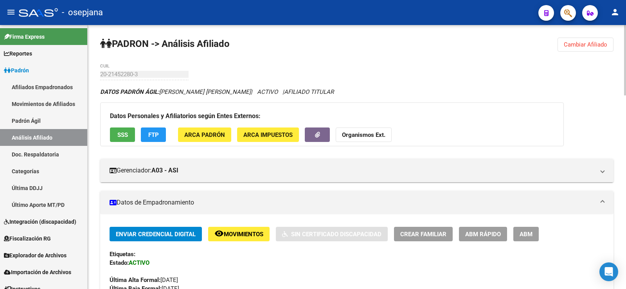
click at [583, 50] on button "Cambiar Afiliado" at bounding box center [585, 45] width 56 height 14
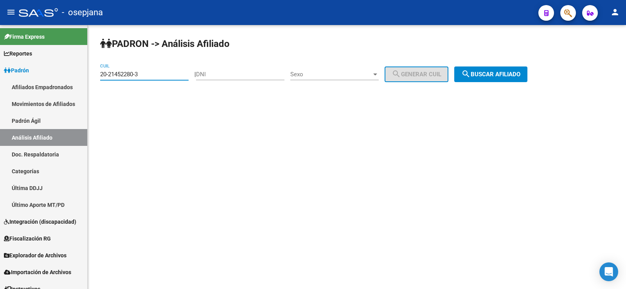
drag, startPoint x: 146, startPoint y: 75, endPoint x: 95, endPoint y: 72, distance: 50.5
click at [95, 72] on div "PADRON -> Análisis Afiliado 20-21452280-3 CUIL | DNI Sexo Sexo search Generar C…" at bounding box center [357, 66] width 538 height 82
paste input "0240333-7"
click at [520, 72] on span "search Buscar afiliado" at bounding box center [490, 74] width 59 height 7
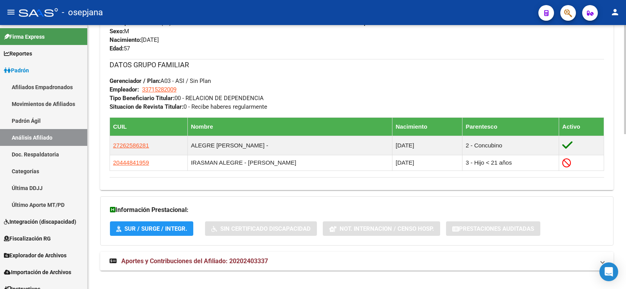
scroll to position [374, 0]
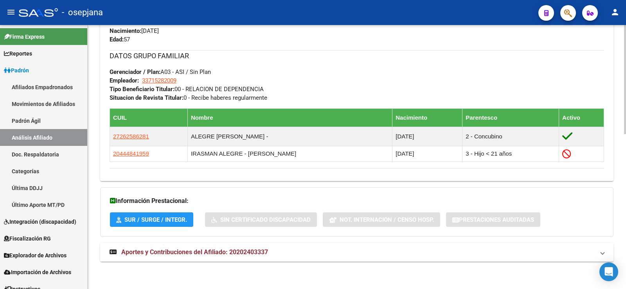
click at [233, 250] on span "Aportes y Contribuciones del Afiliado: 20202403337" at bounding box center [194, 251] width 147 height 7
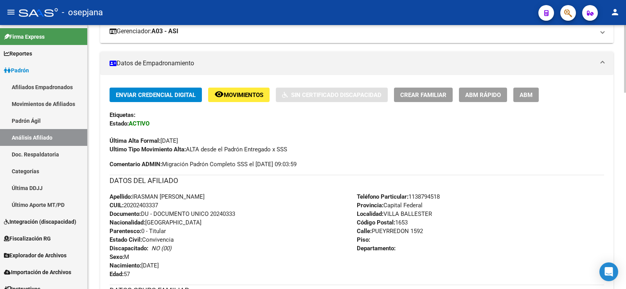
scroll to position [0, 0]
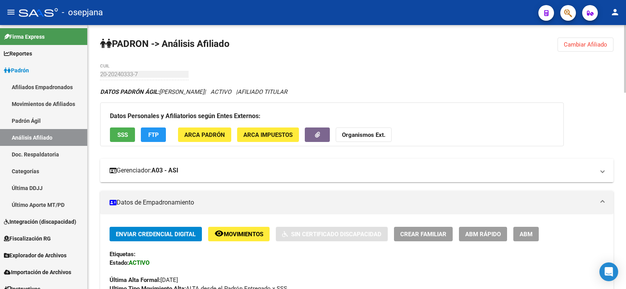
click at [586, 41] on button "Cambiar Afiliado" at bounding box center [585, 45] width 56 height 14
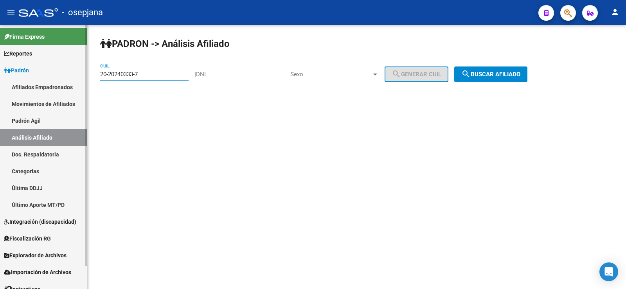
drag, startPoint x: 145, startPoint y: 73, endPoint x: 83, endPoint y: 71, distance: 61.8
click at [83, 71] on mat-sidenav-container "Firma Express Reportes Ingresos Devengados Análisis Histórico Detalles Transfer…" at bounding box center [313, 157] width 626 height 264
paste input "42586382-8"
click at [518, 77] on span "search Buscar afiliado" at bounding box center [490, 74] width 59 height 7
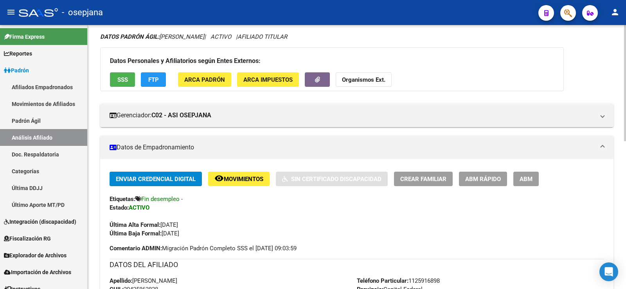
scroll to position [117, 0]
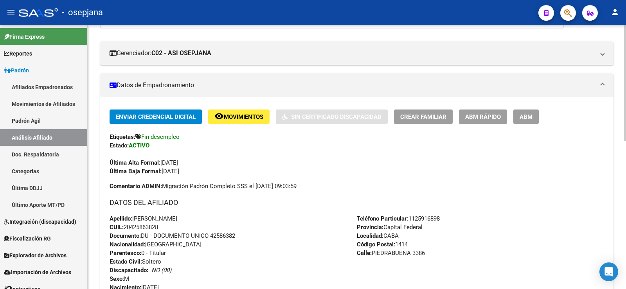
click at [137, 137] on icon at bounding box center [138, 137] width 6 height 6
click at [170, 137] on span "Fin desempleo -" at bounding box center [161, 136] width 41 height 7
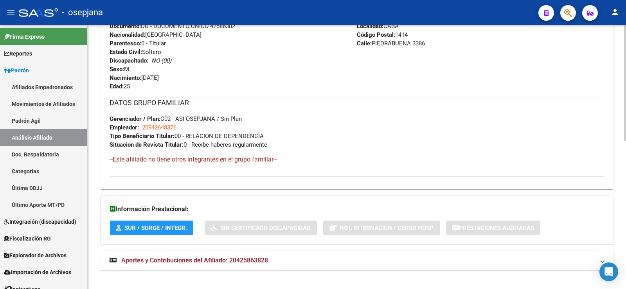
scroll to position [335, 0]
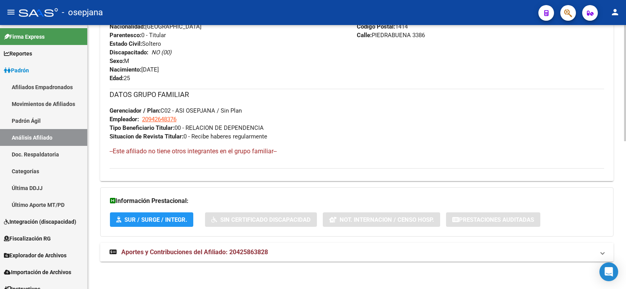
click at [265, 250] on span "Aportes y Contribuciones del Afiliado: 20425863828" at bounding box center [194, 251] width 147 height 7
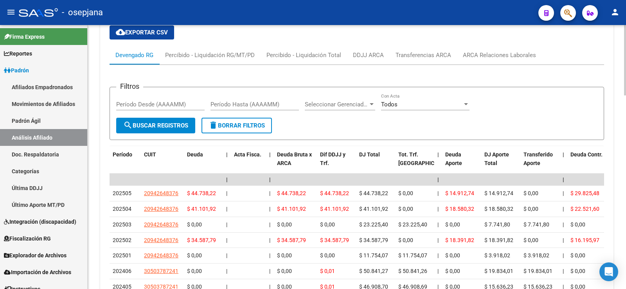
scroll to position [609, 0]
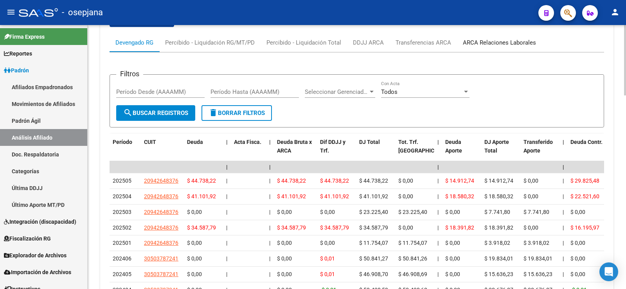
click at [491, 39] on div "ARCA Relaciones Laborales" at bounding box center [499, 42] width 73 height 9
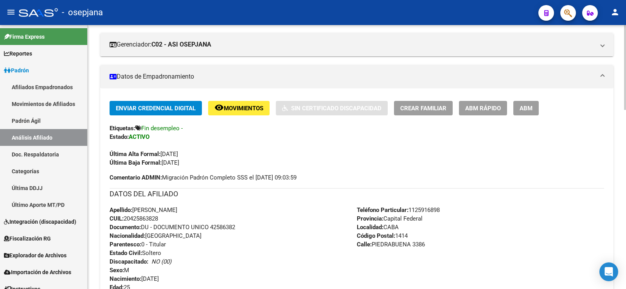
scroll to position [0, 0]
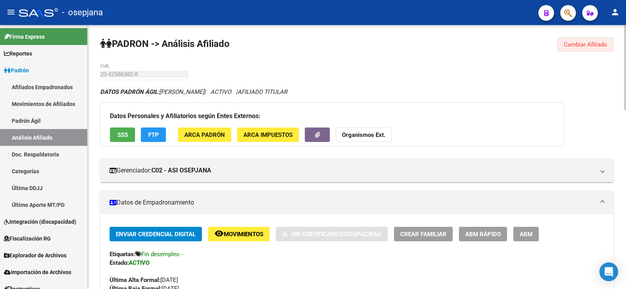
click at [574, 51] on button "Cambiar Afiliado" at bounding box center [585, 45] width 56 height 14
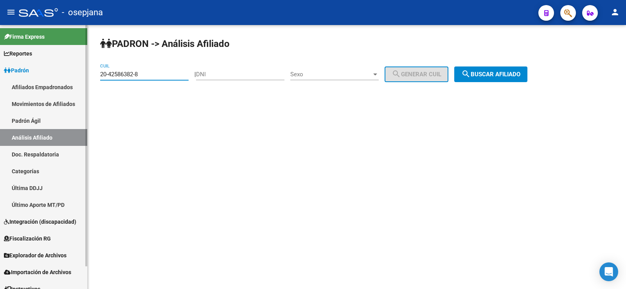
drag, startPoint x: 148, startPoint y: 77, endPoint x: 81, endPoint y: 84, distance: 66.9
click at [81, 84] on mat-sidenav-container "Firma Express Reportes Ingresos Devengados Análisis Histórico Detalles Transfer…" at bounding box center [313, 157] width 626 height 264
paste input "31891209-3"
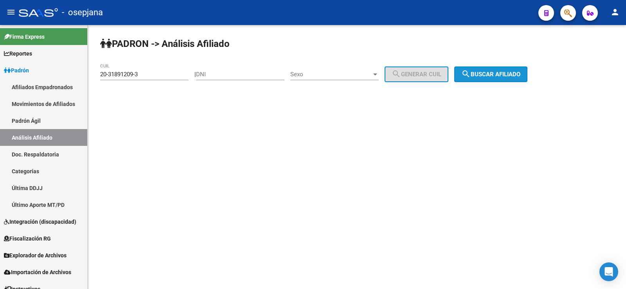
click at [498, 68] on button "search Buscar afiliado" at bounding box center [490, 75] width 73 height 16
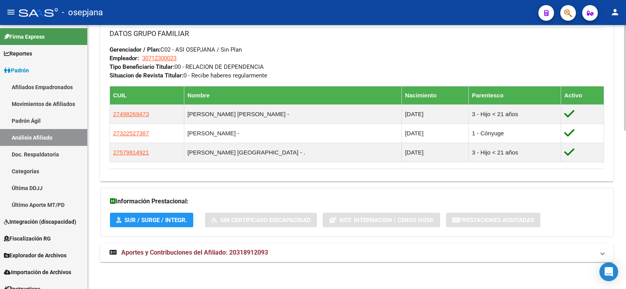
scroll to position [397, 0]
click at [273, 258] on mat-expansion-panel-header "Aportes y Contribuciones del Afiliado: 20318912093" at bounding box center [356, 252] width 513 height 19
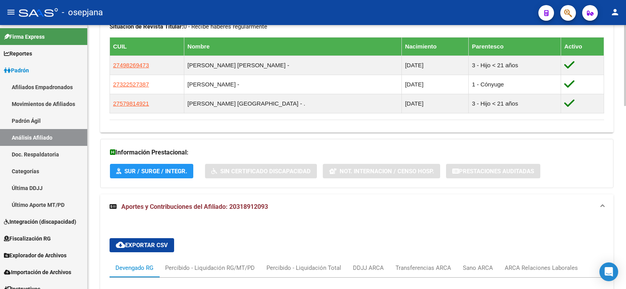
scroll to position [592, 0]
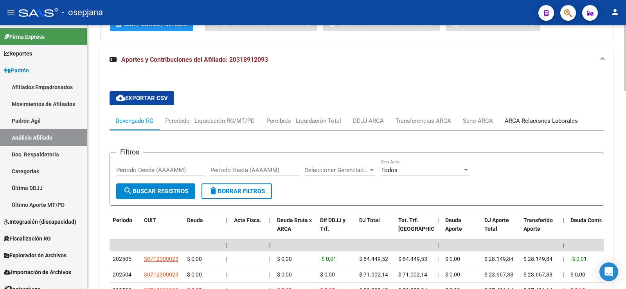
click at [554, 119] on div "ARCA Relaciones Laborales" at bounding box center [541, 121] width 73 height 9
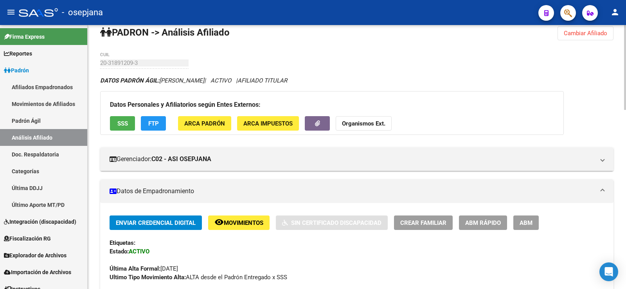
scroll to position [0, 0]
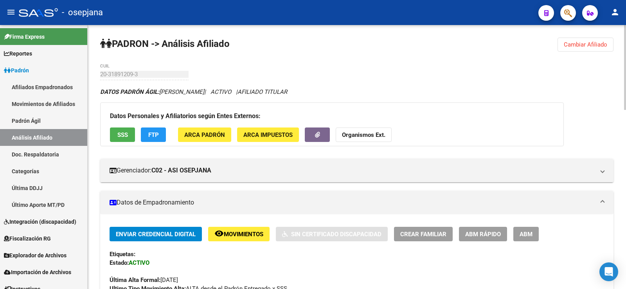
click at [583, 45] on span "Cambiar Afiliado" at bounding box center [585, 44] width 43 height 7
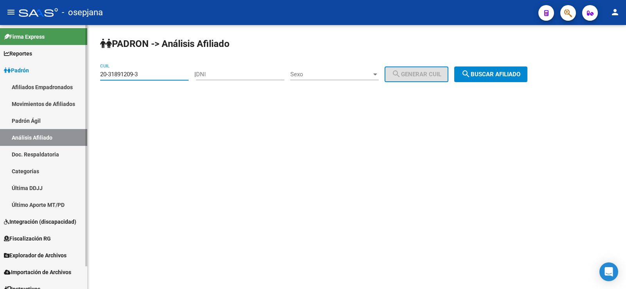
drag, startPoint x: 144, startPoint y: 76, endPoint x: 87, endPoint y: 75, distance: 57.1
click at [87, 75] on mat-sidenav-container "Firma Express Reportes Ingresos Devengados Análisis Histórico Detalles Transfer…" at bounding box center [313, 157] width 626 height 264
paste input "2123899-9"
type input "20-32123899-9"
click at [507, 72] on span "search Buscar afiliado" at bounding box center [490, 74] width 59 height 7
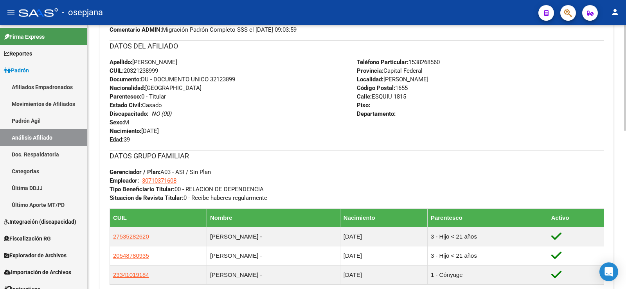
scroll to position [397, 0]
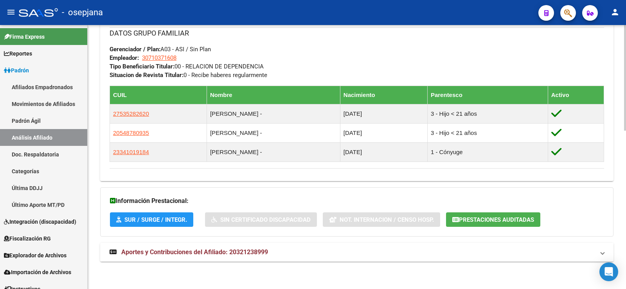
click at [285, 246] on mat-expansion-panel-header "Aportes y Contribuciones del Afiliado: 20321238999" at bounding box center [356, 252] width 513 height 19
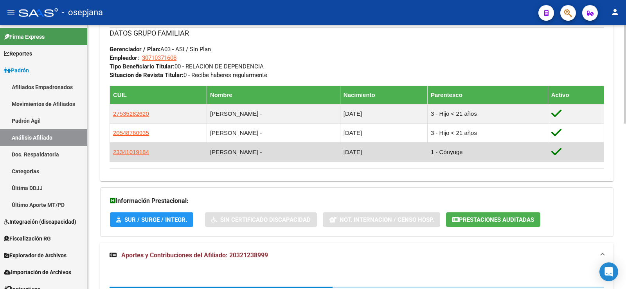
scroll to position [598, 0]
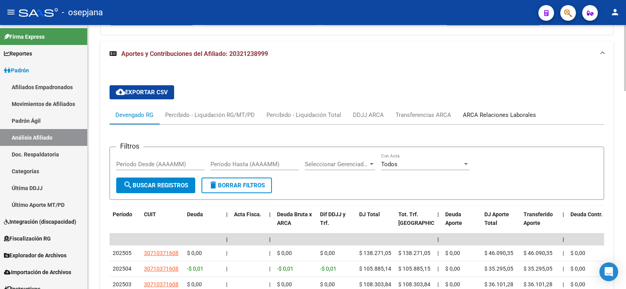
click at [495, 111] on div "ARCA Relaciones Laborales" at bounding box center [499, 115] width 73 height 9
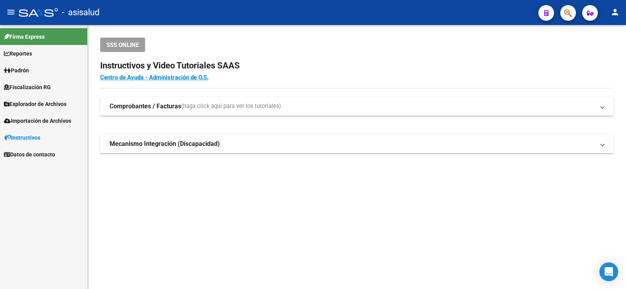
click at [36, 71] on link "Padrón" at bounding box center [43, 70] width 87 height 17
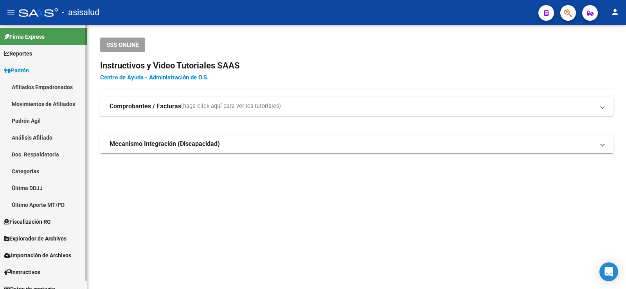
click at [50, 144] on link "Análisis Afiliado" at bounding box center [43, 137] width 87 height 17
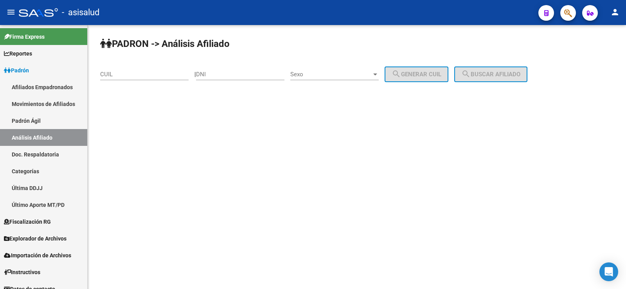
click at [139, 74] on input "CUIL" at bounding box center [144, 74] width 88 height 7
paste input "23-29199528-4"
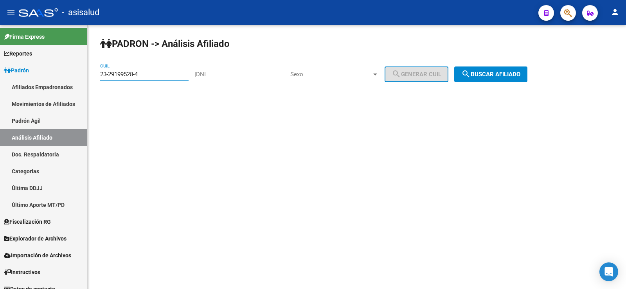
type input "23-29199528-4"
click at [482, 76] on span "search Buscar afiliado" at bounding box center [490, 74] width 59 height 7
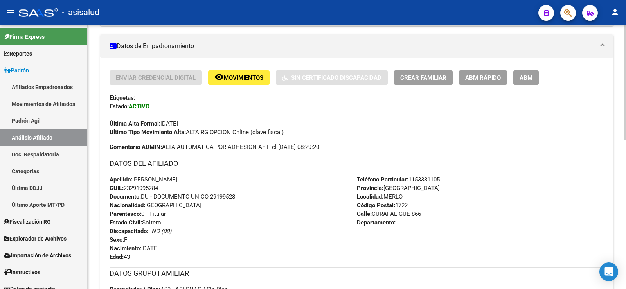
scroll to position [344, 0]
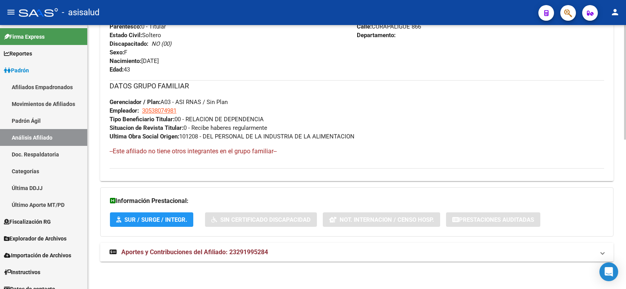
click at [261, 254] on span "Aportes y Contribuciones del Afiliado: 23291995284" at bounding box center [194, 251] width 147 height 7
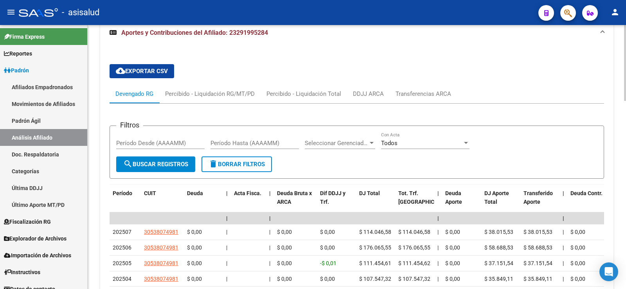
scroll to position [618, 0]
